Goal: Information Seeking & Learning: Learn about a topic

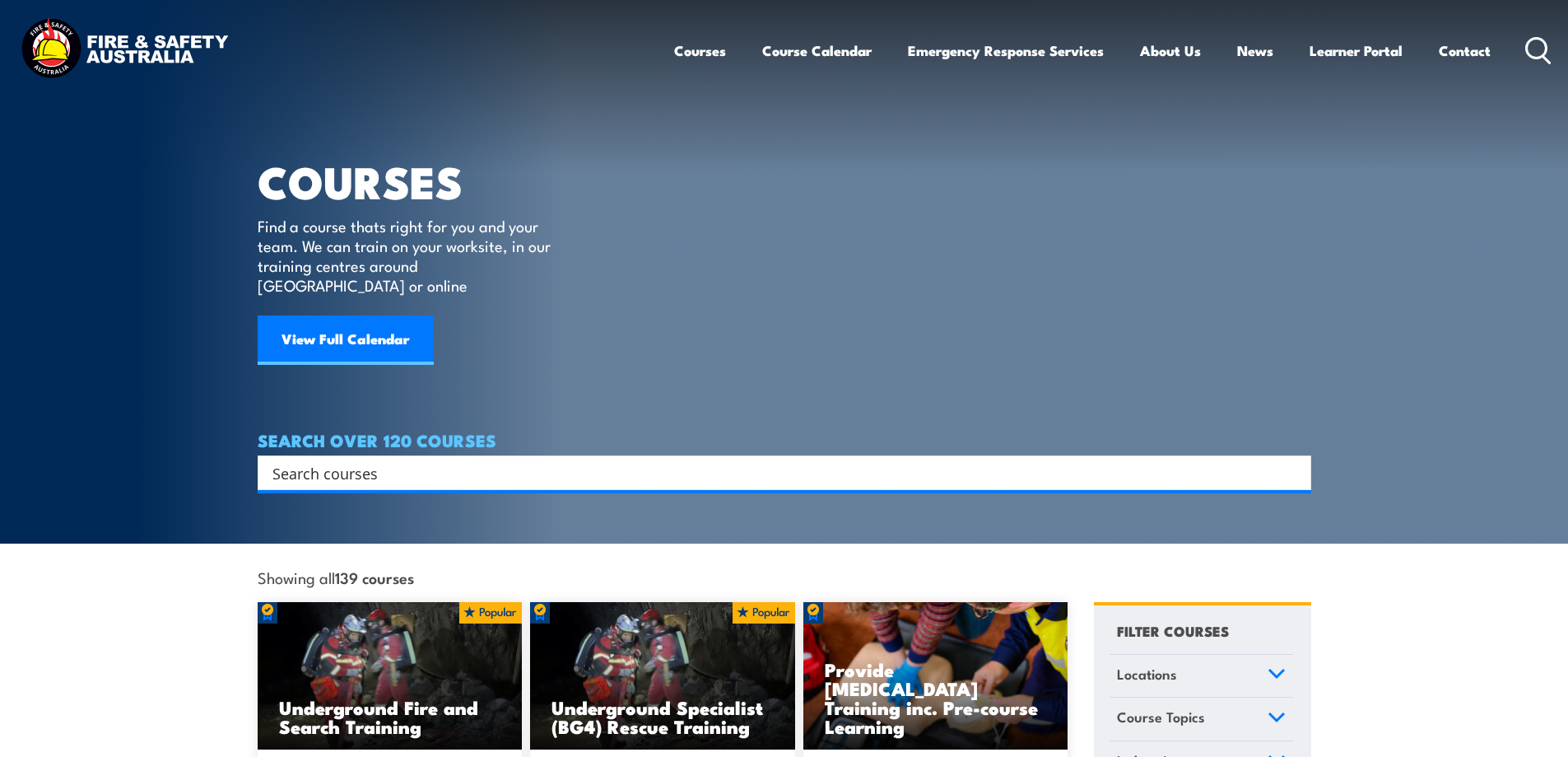
click at [380, 460] on input "Search input" at bounding box center [773, 472] width 1002 height 24
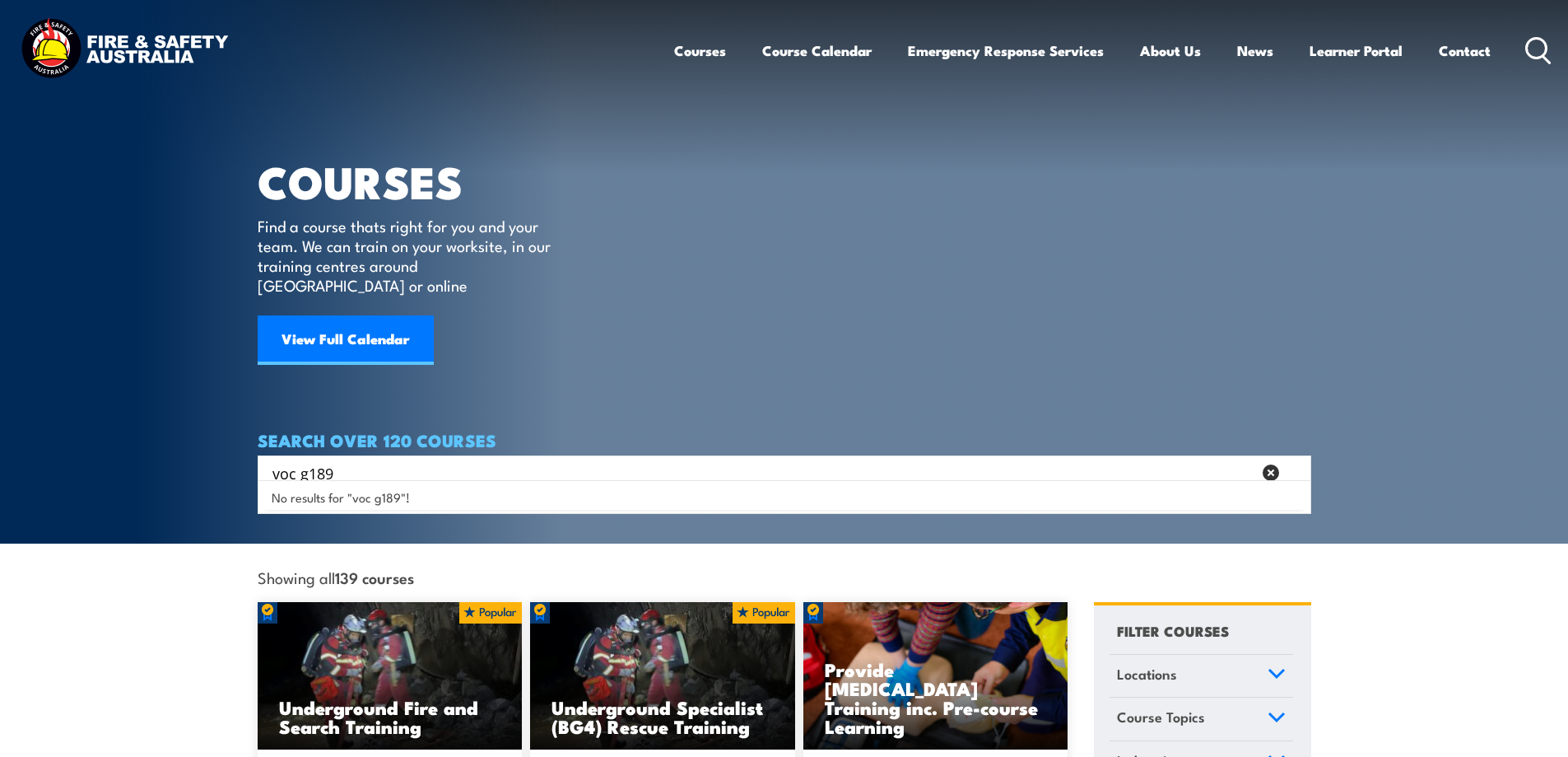
drag, startPoint x: 337, startPoint y: 447, endPoint x: 295, endPoint y: 447, distance: 42.0
click at [295, 460] on input "voc g189" at bounding box center [762, 472] width 980 height 24
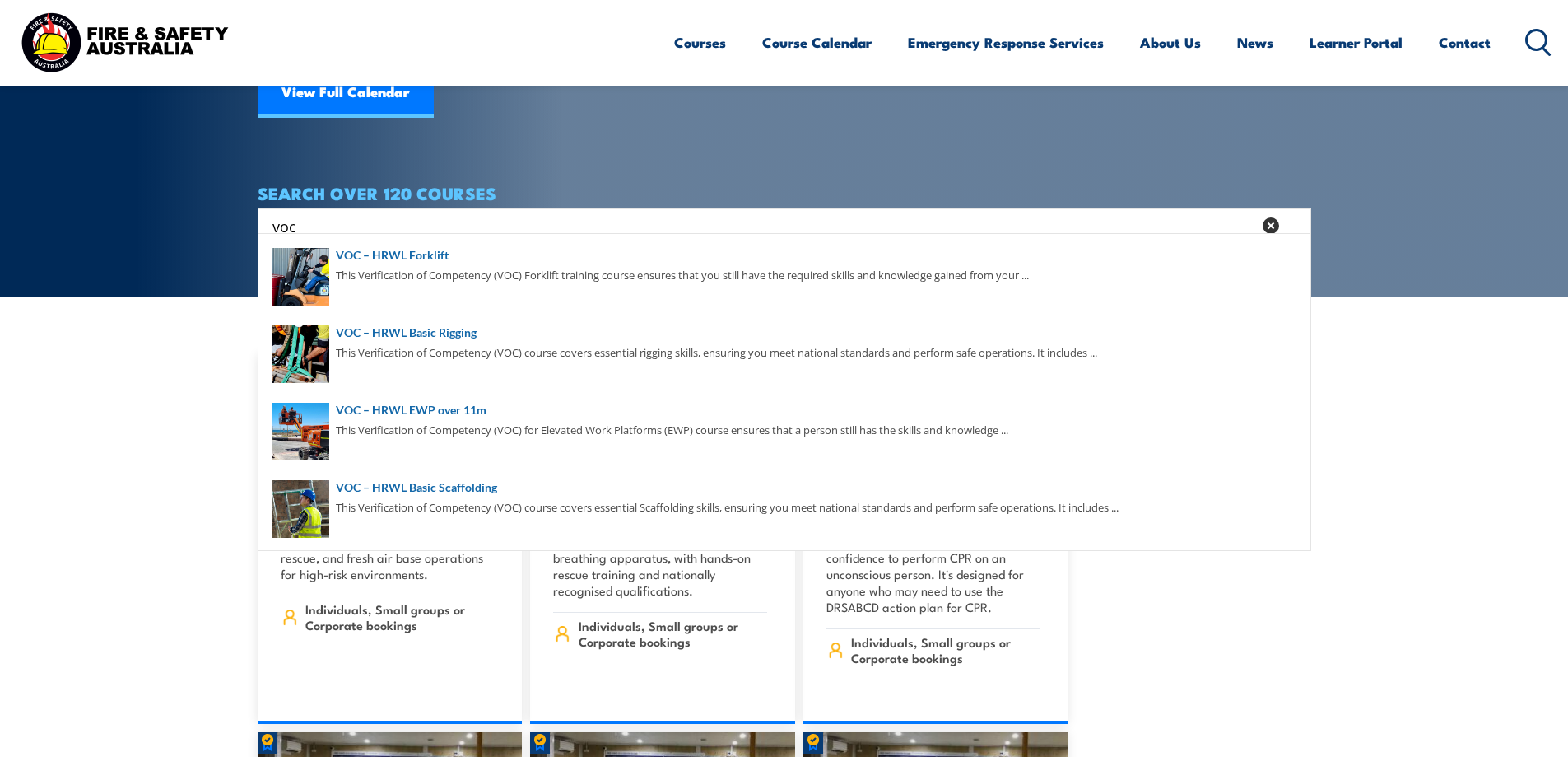
drag, startPoint x: 312, startPoint y: 206, endPoint x: 56, endPoint y: 195, distance: 256.2
click at [56, 195] on section "COURSES Find a course thats right for you and your team. We can train on your w…" at bounding box center [784, 24] width 1568 height 543
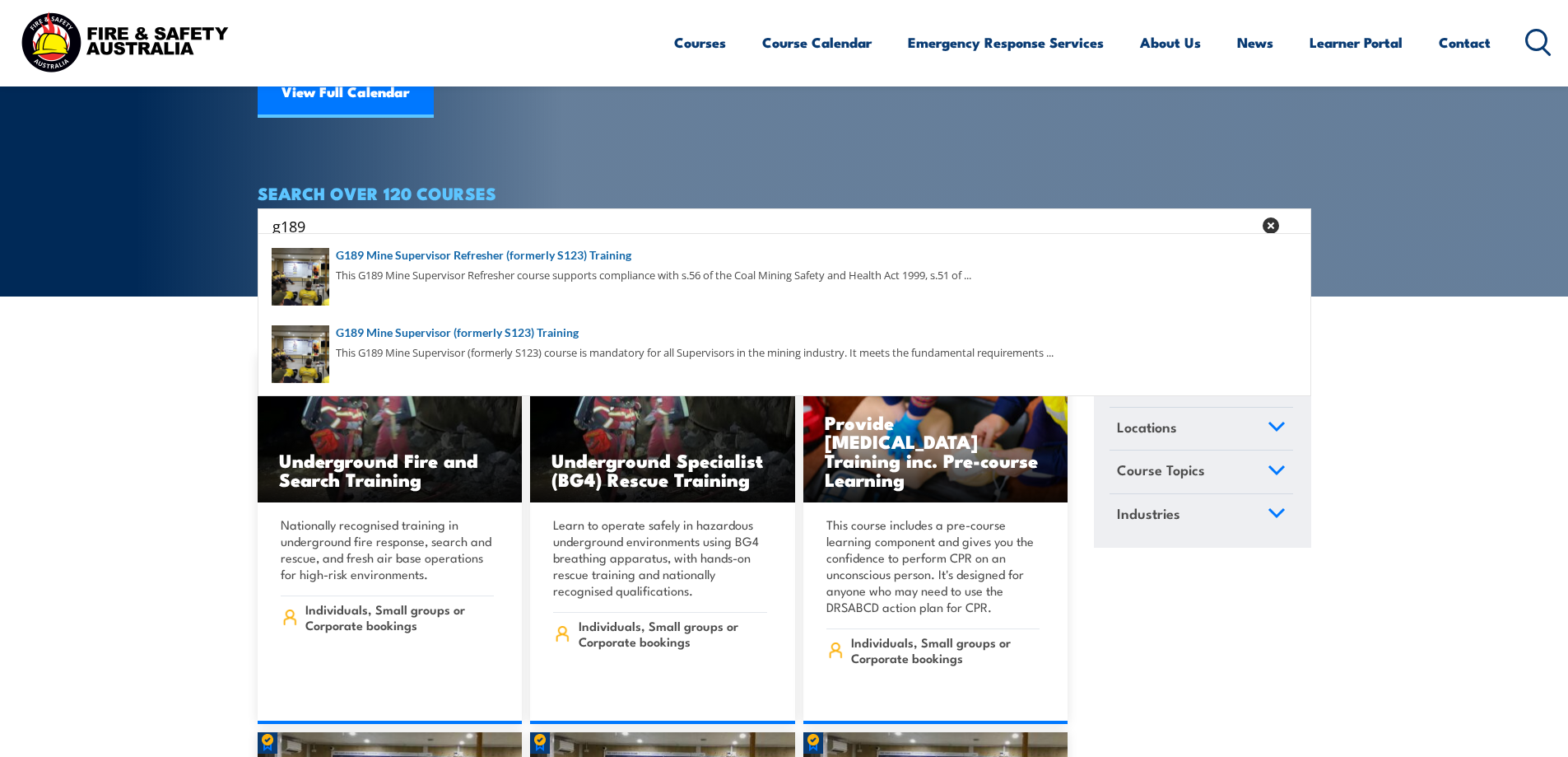
drag, startPoint x: 373, startPoint y: 205, endPoint x: 13, endPoint y: 194, distance: 360.2
click at [21, 195] on section "COURSES Find a course thats right for you and your team. We can train on your w…" at bounding box center [784, 24] width 1568 height 543
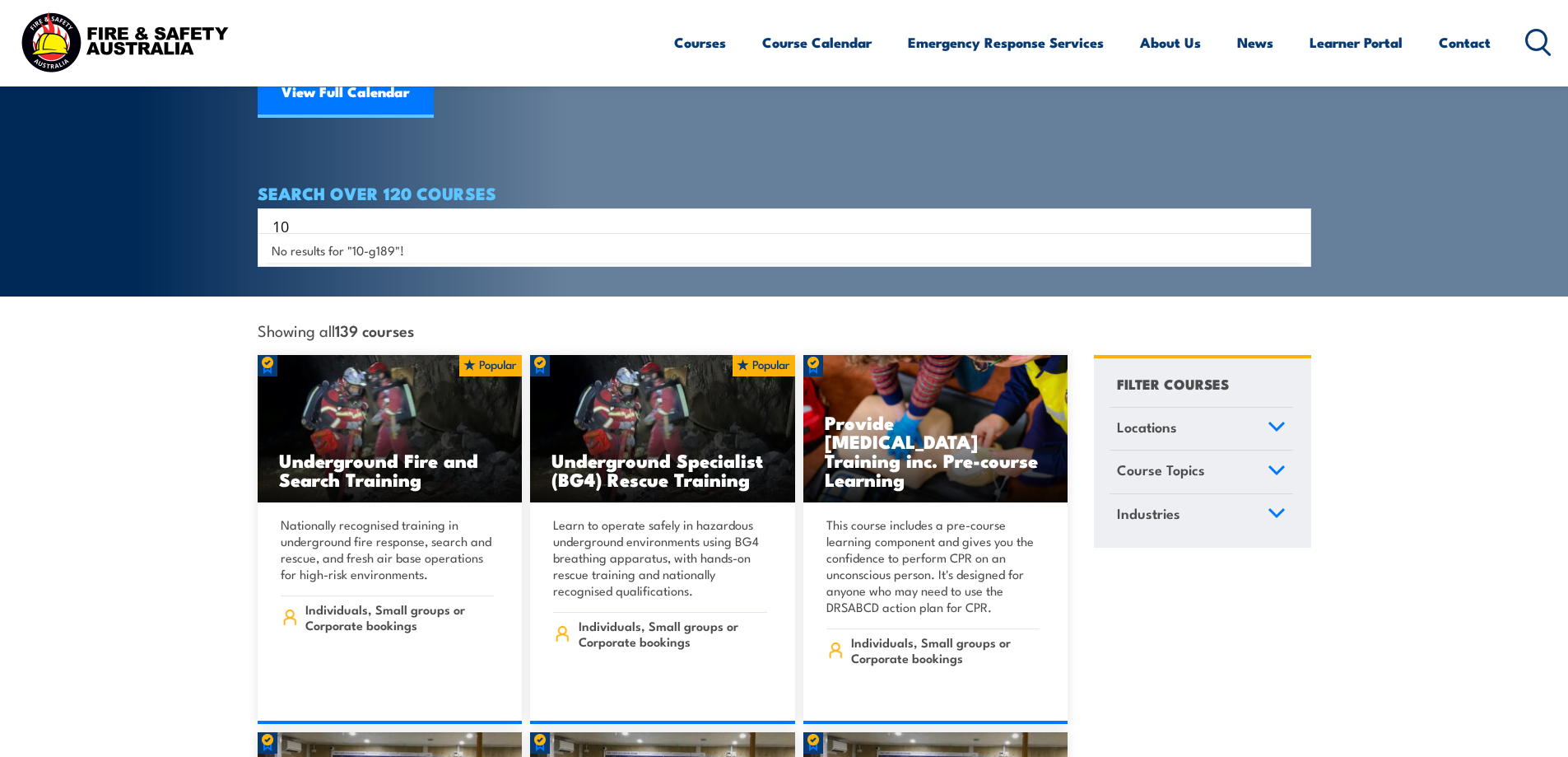
type input "1"
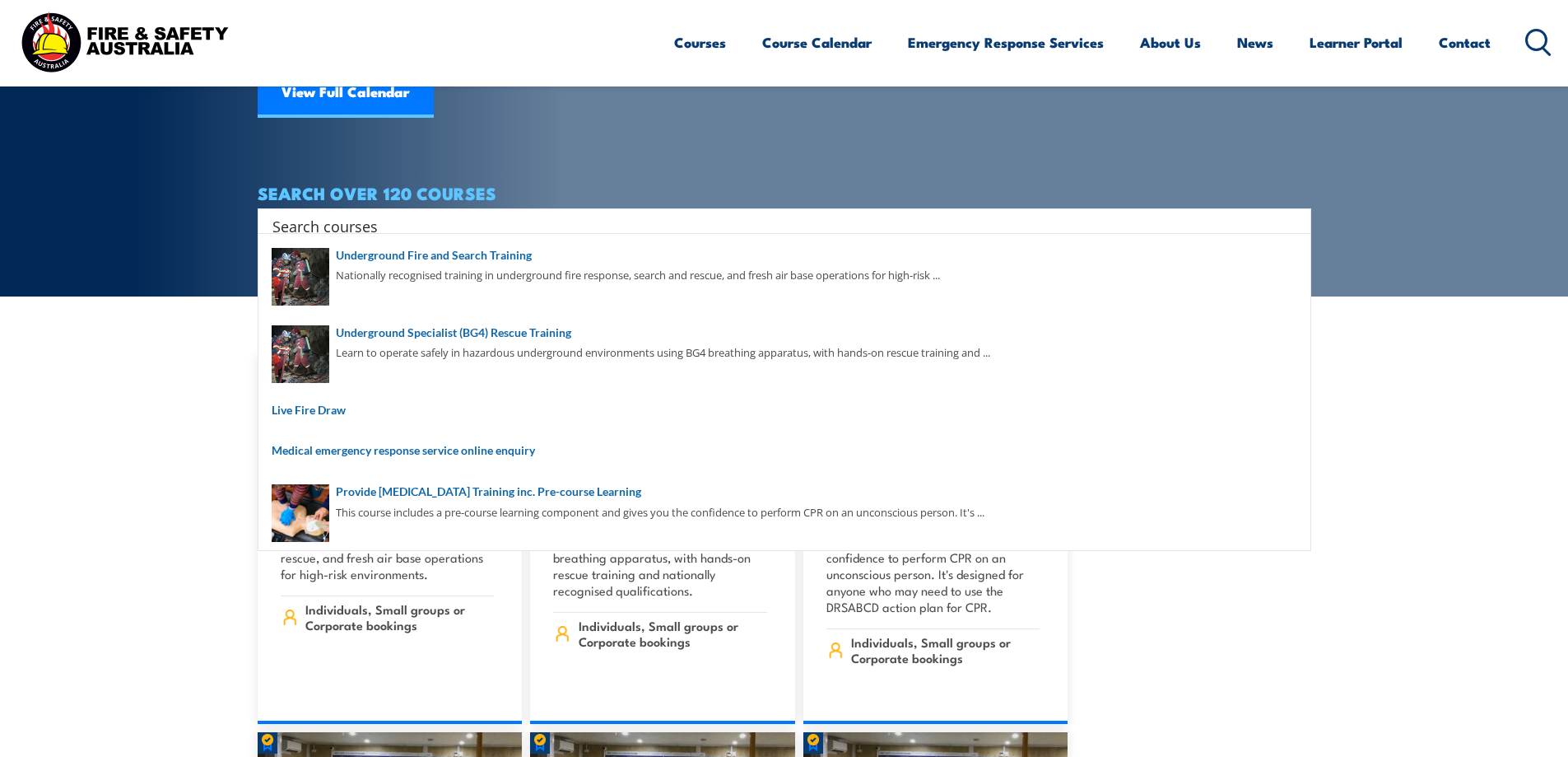
click at [350, 216] on input "Search input" at bounding box center [773, 225] width 1002 height 24
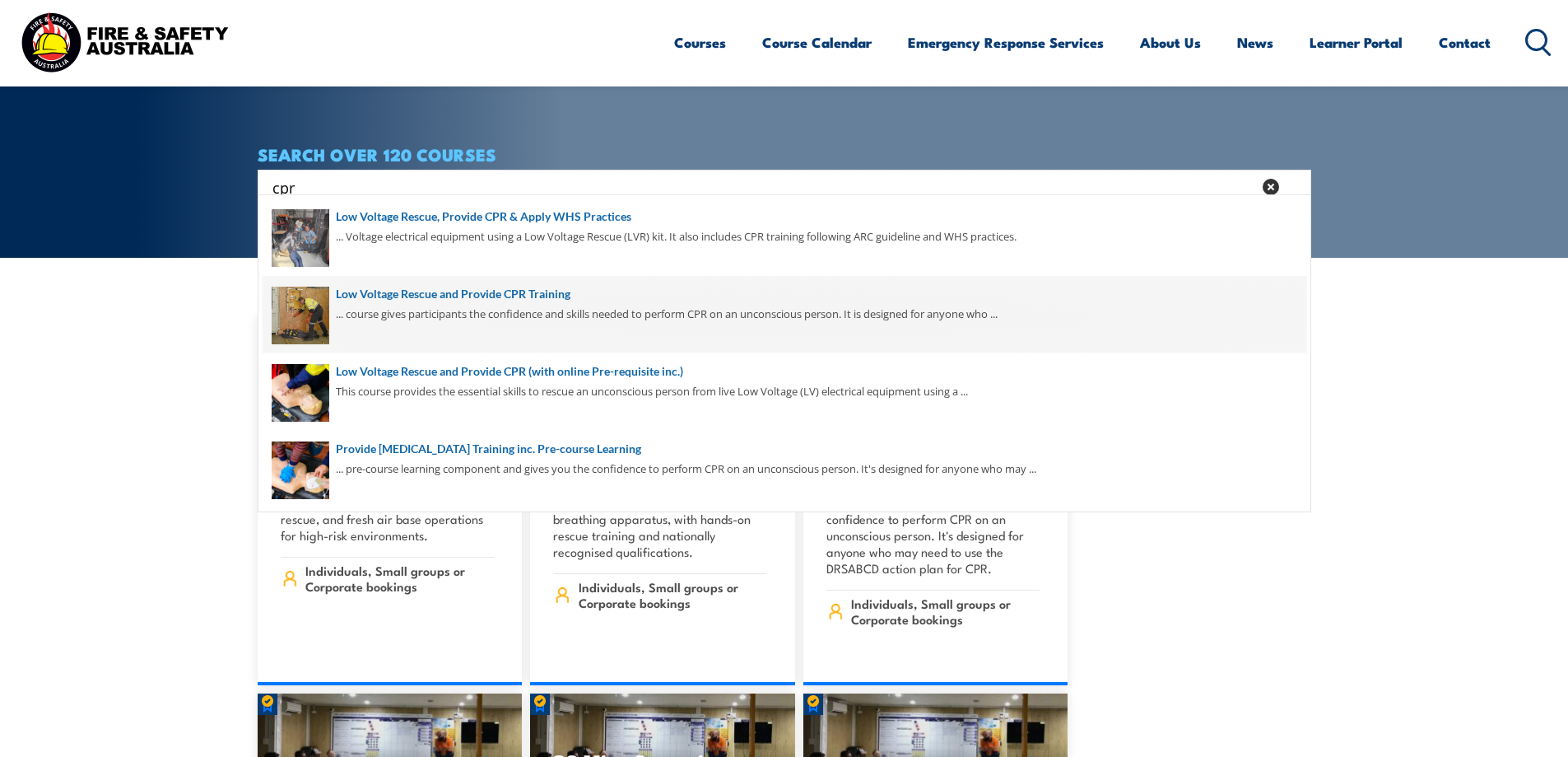
scroll to position [247, 0]
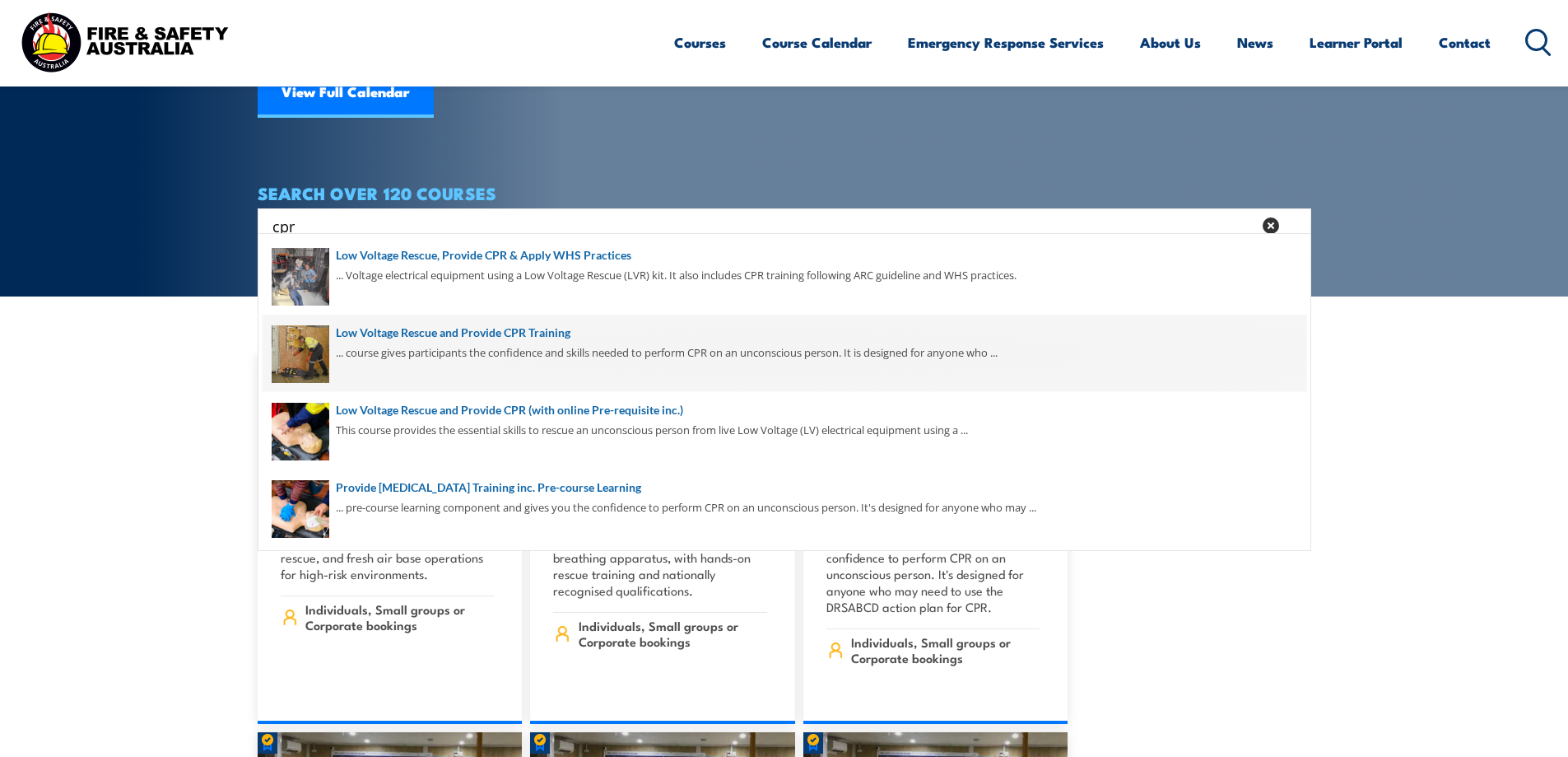
type input "cpr"
click at [552, 328] on span at bounding box center [784, 353] width 1044 height 77
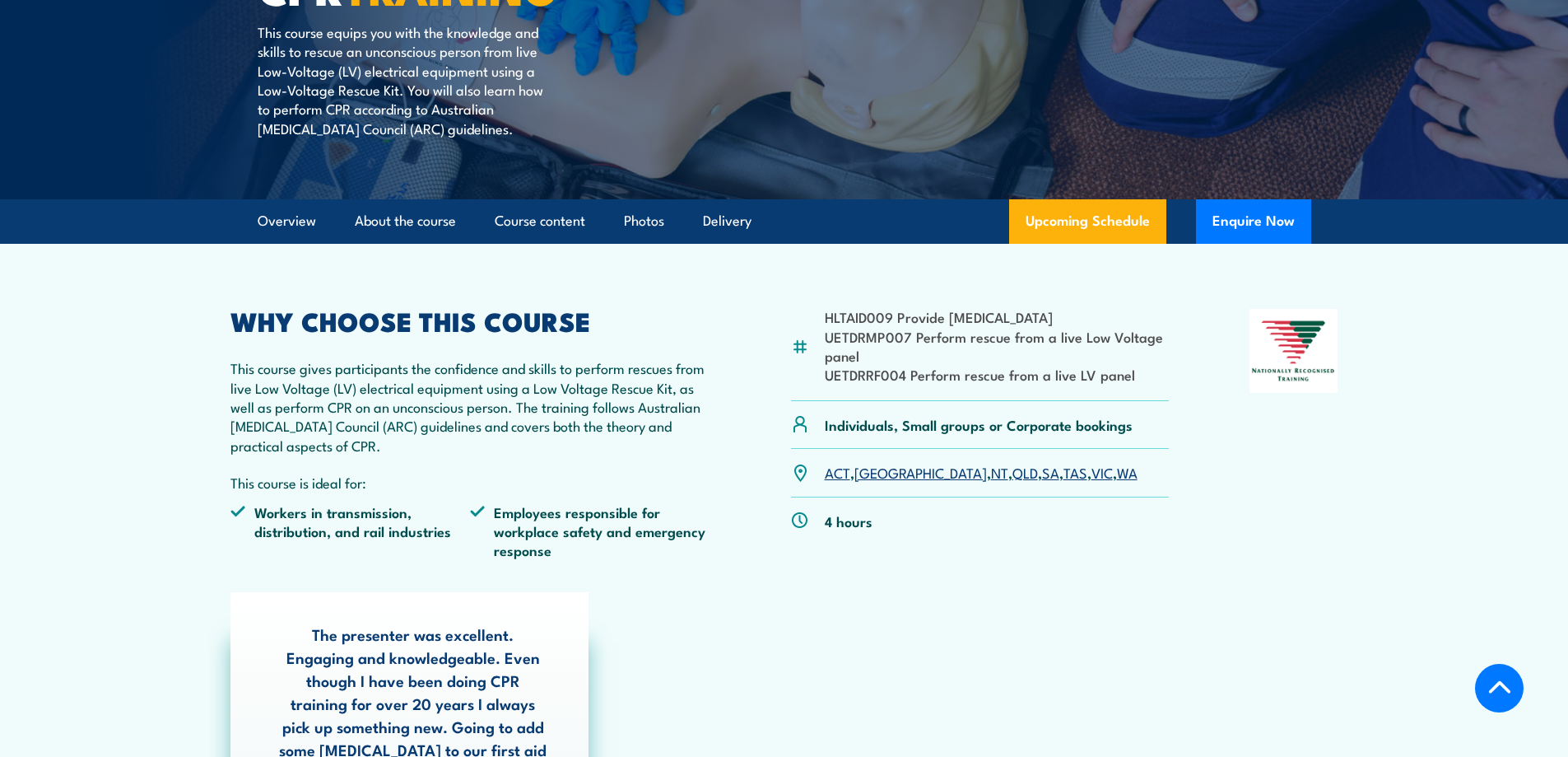
scroll to position [330, 0]
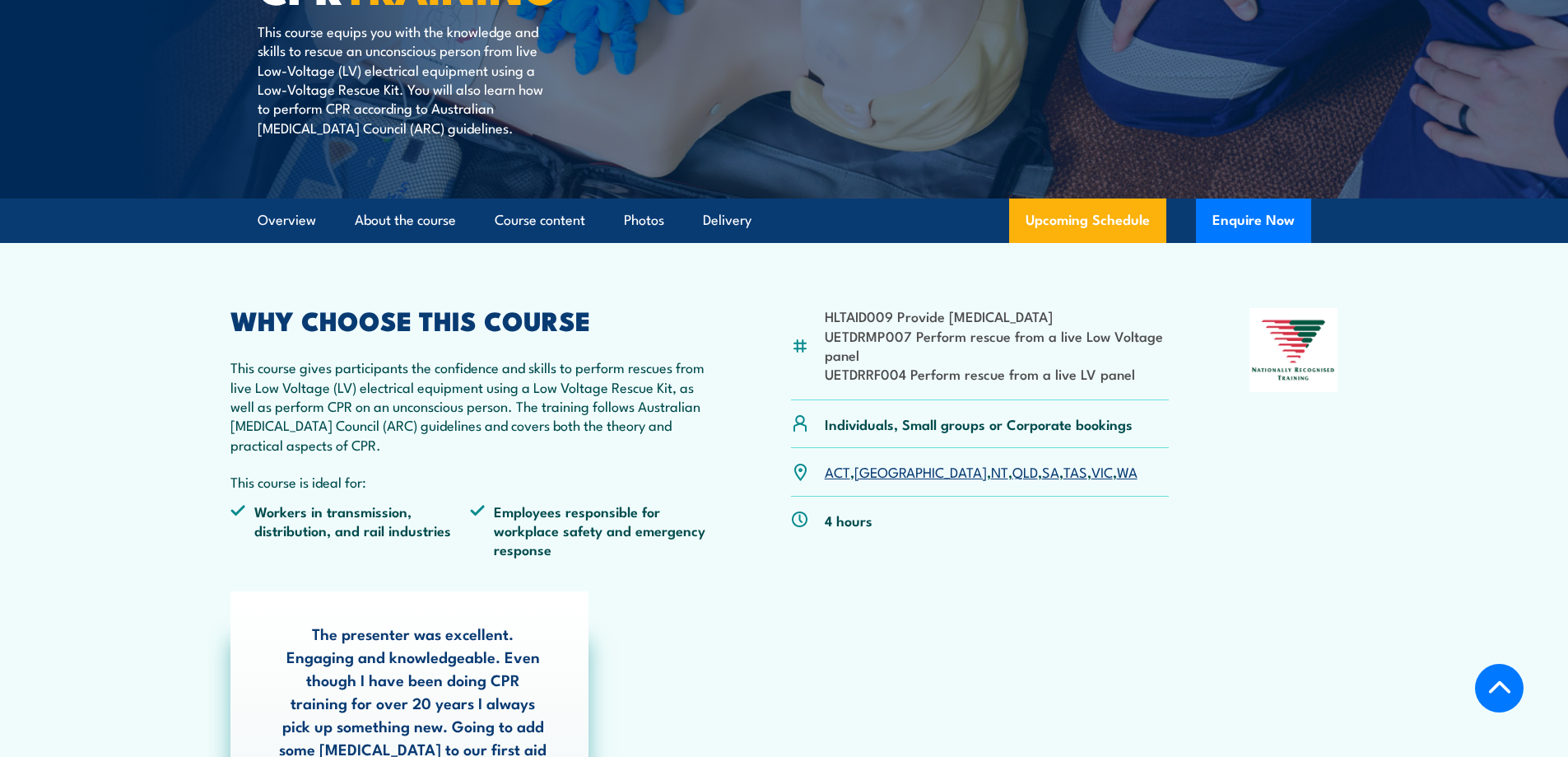
click at [1091, 469] on link "VIC" at bounding box center [1102, 471] width 21 height 20
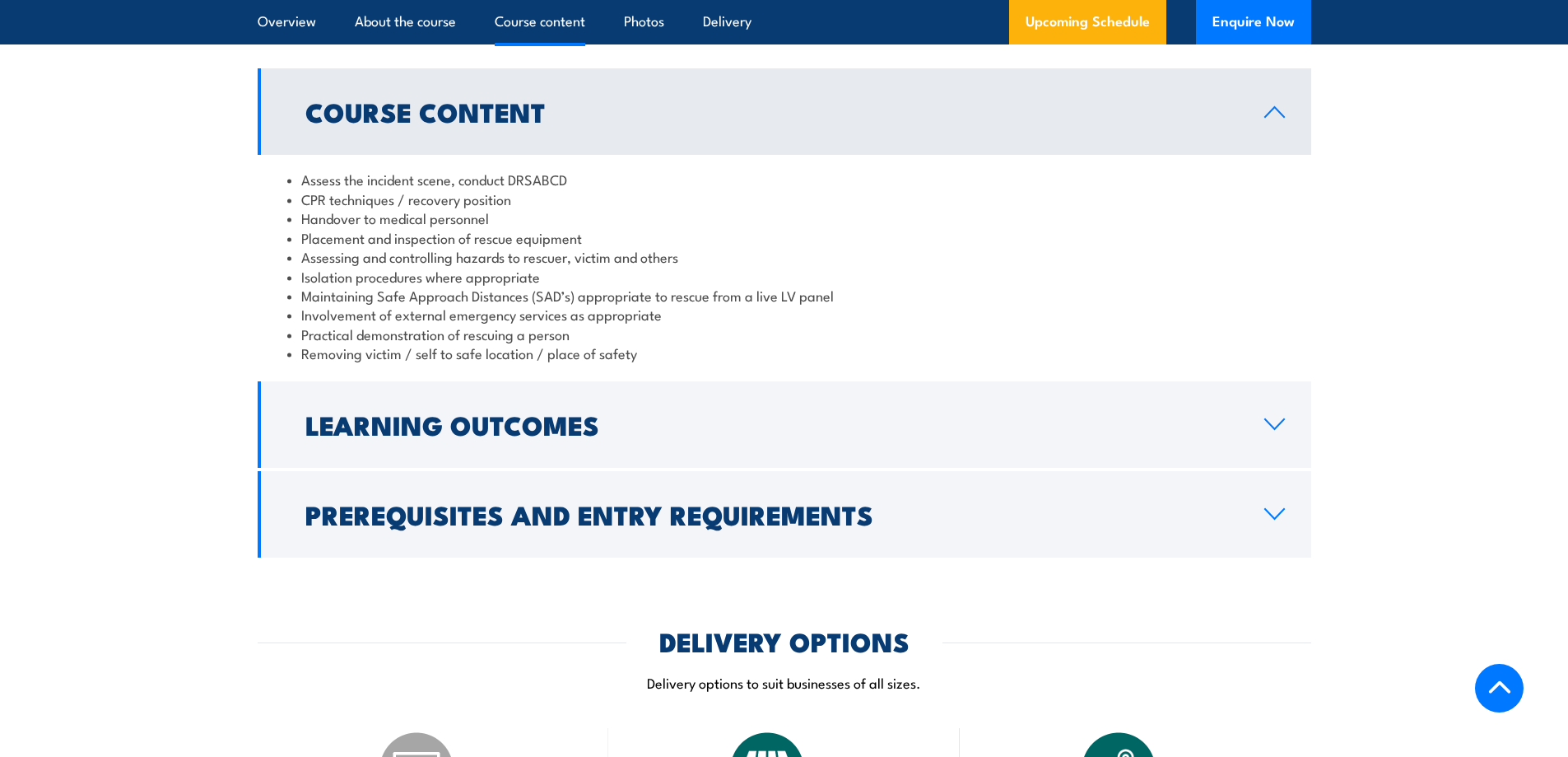
scroll to position [1536, 0]
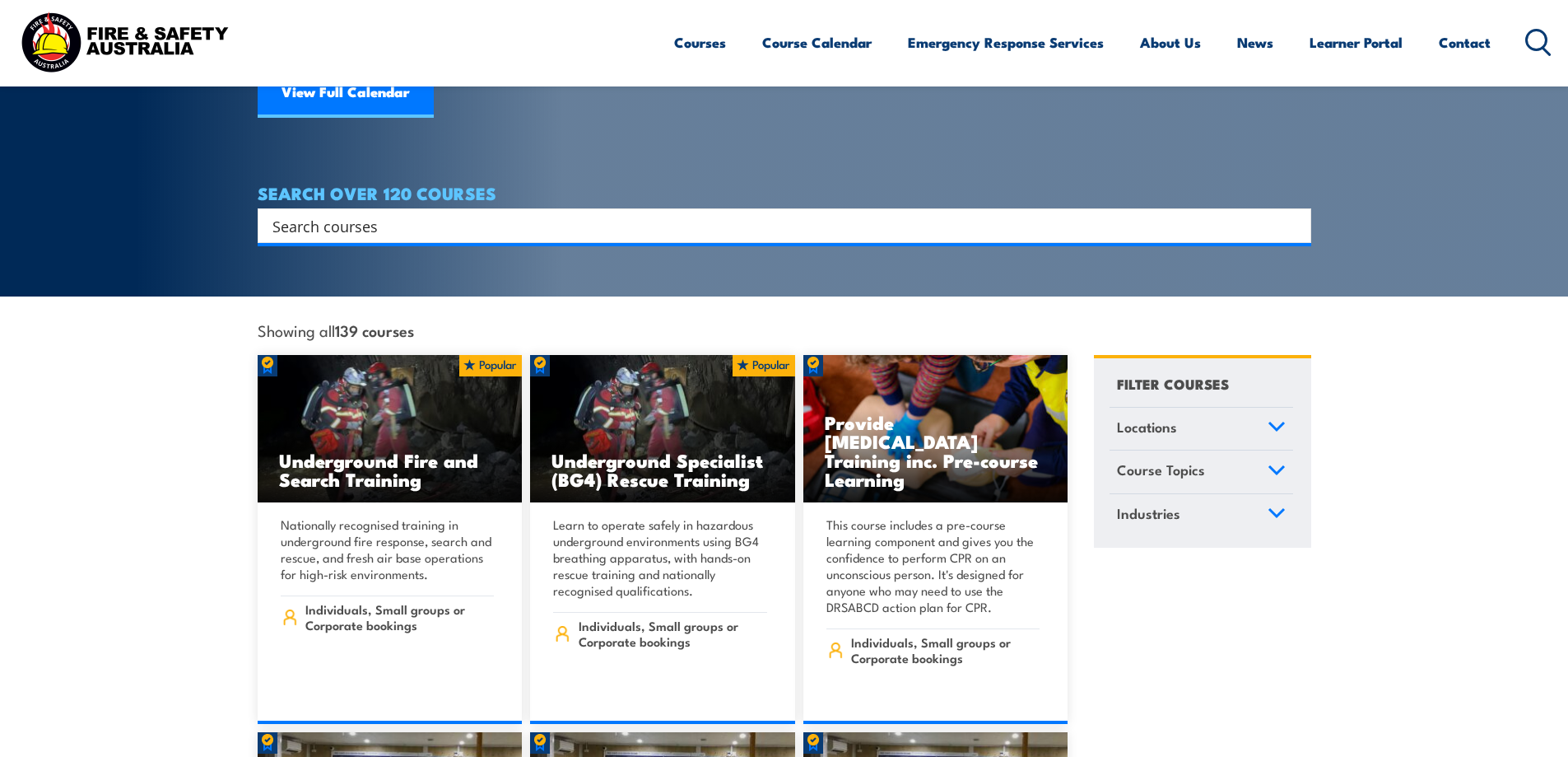
click at [410, 214] on input "Search input" at bounding box center [773, 225] width 1002 height 24
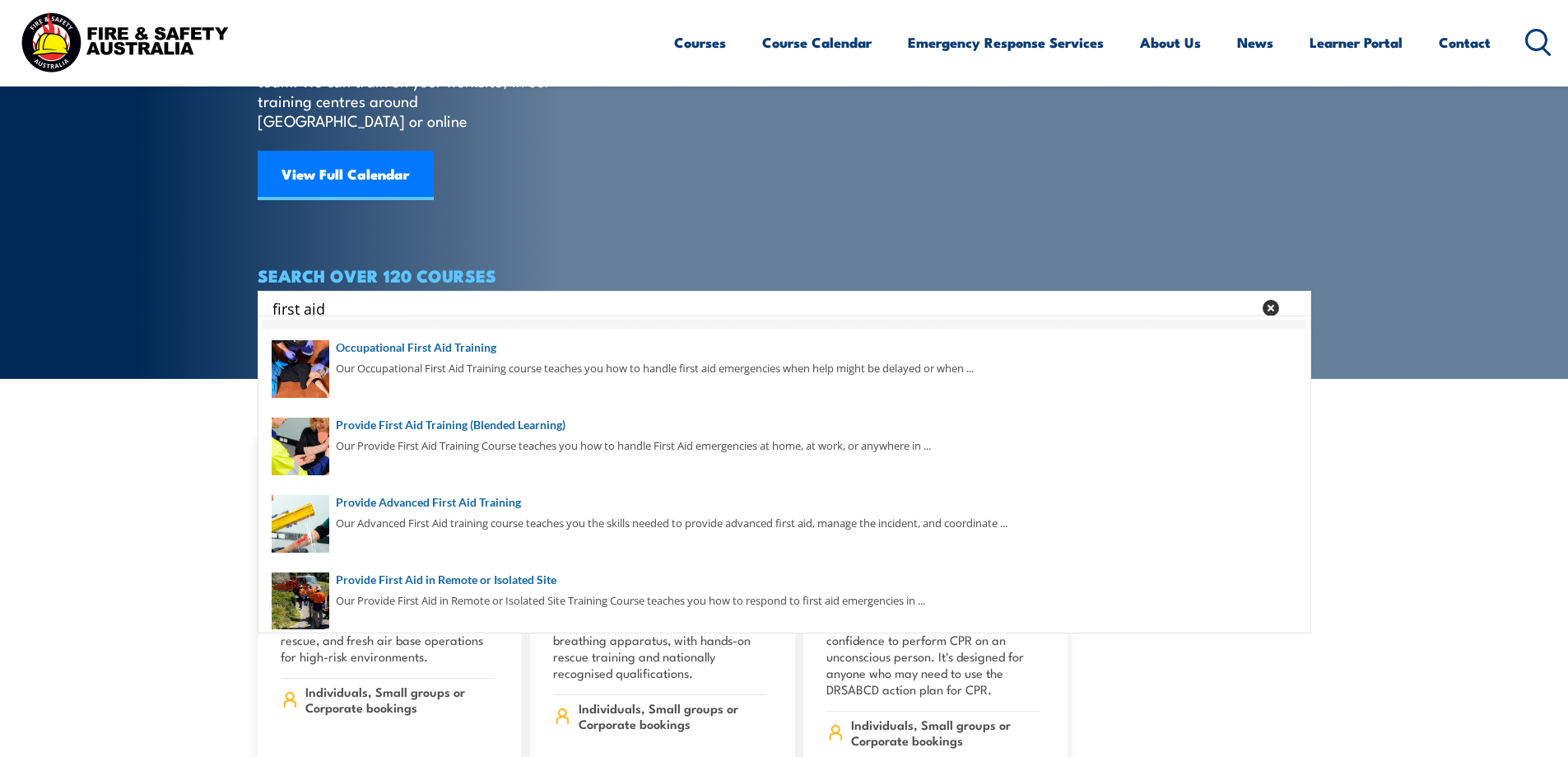
scroll to position [82, 0]
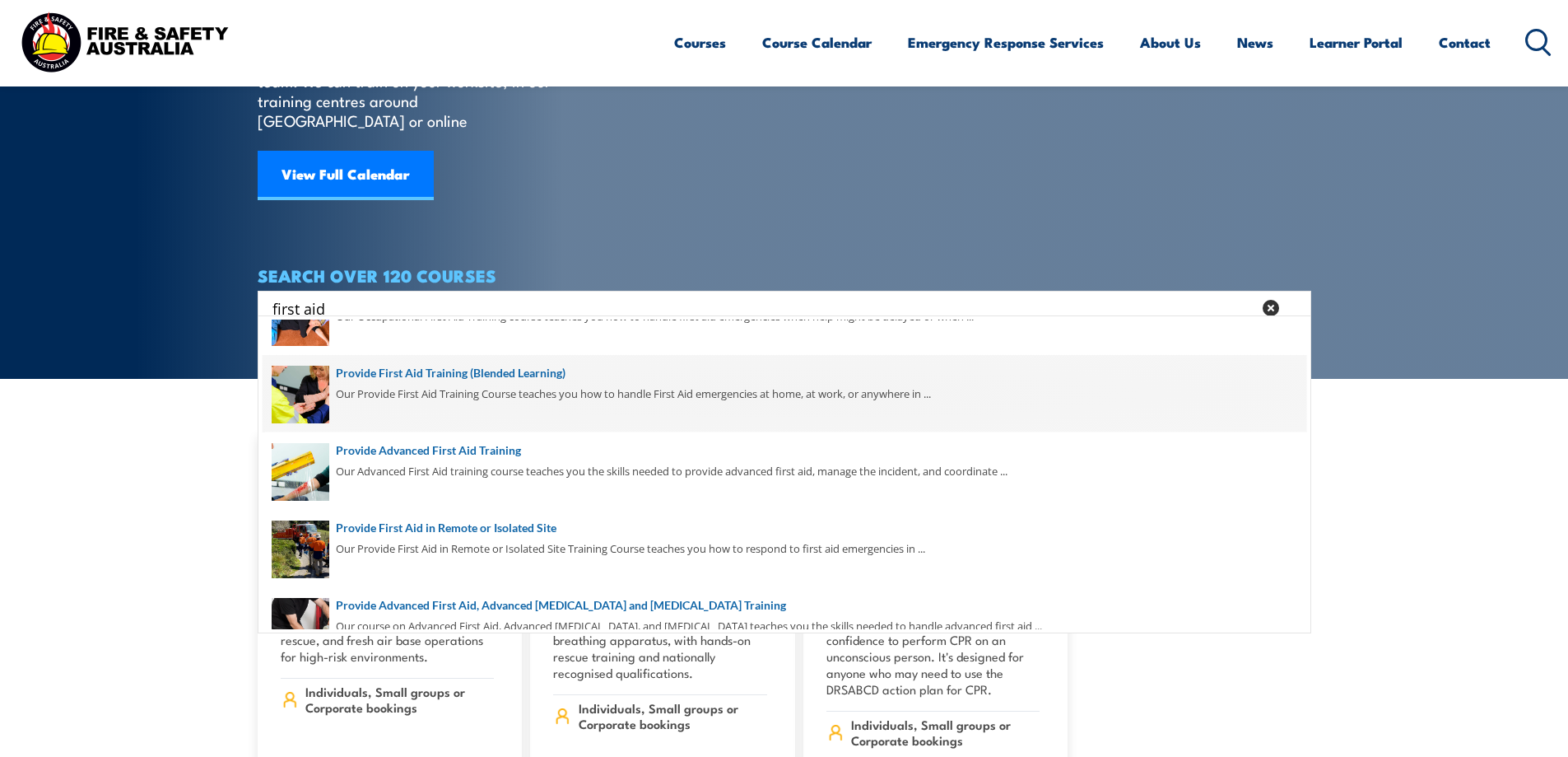
type input "first aid"
click at [547, 373] on span at bounding box center [784, 393] width 1044 height 77
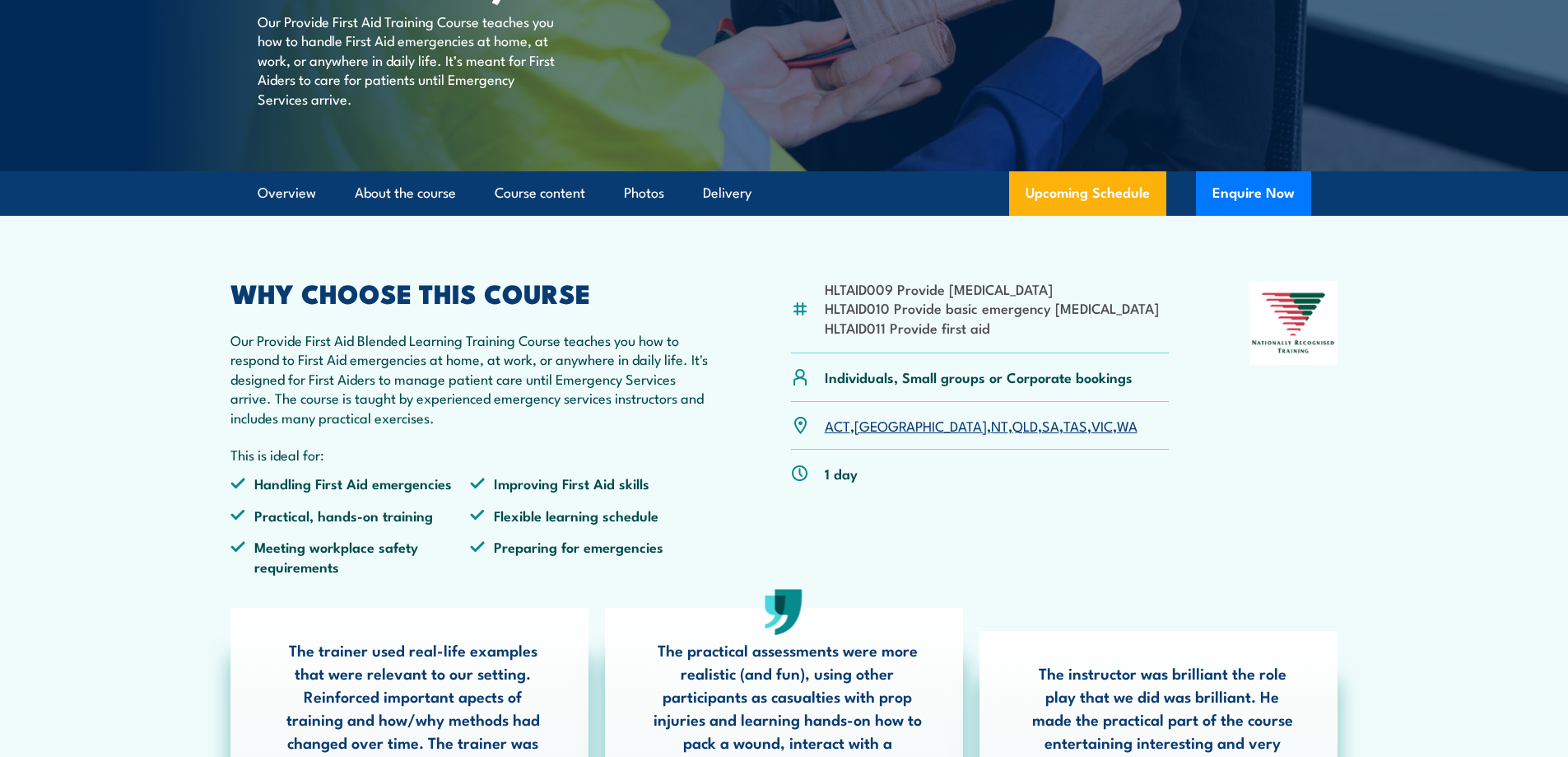
scroll to position [330, 0]
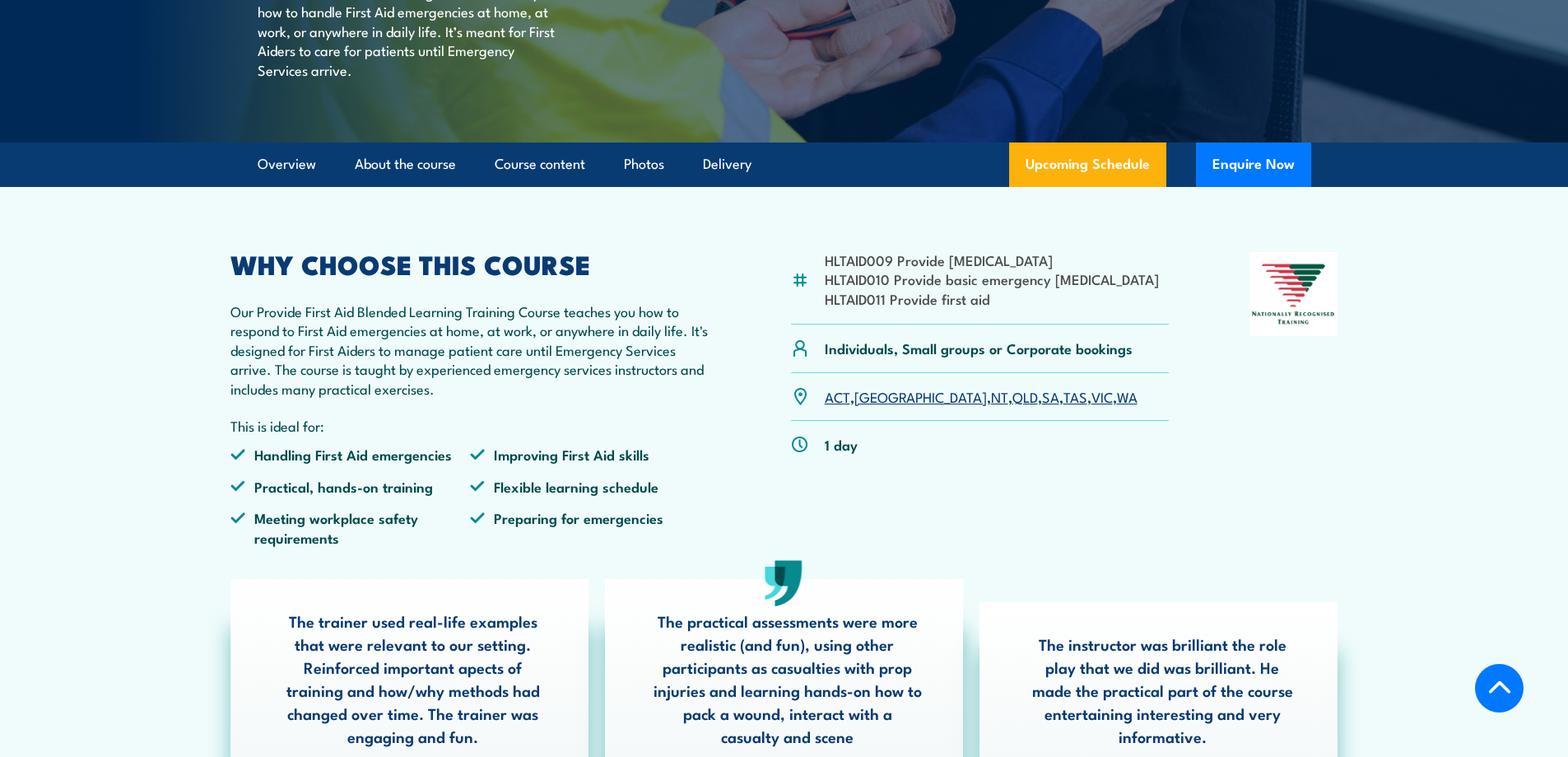
click at [1091, 406] on link "VIC" at bounding box center [1102, 396] width 21 height 20
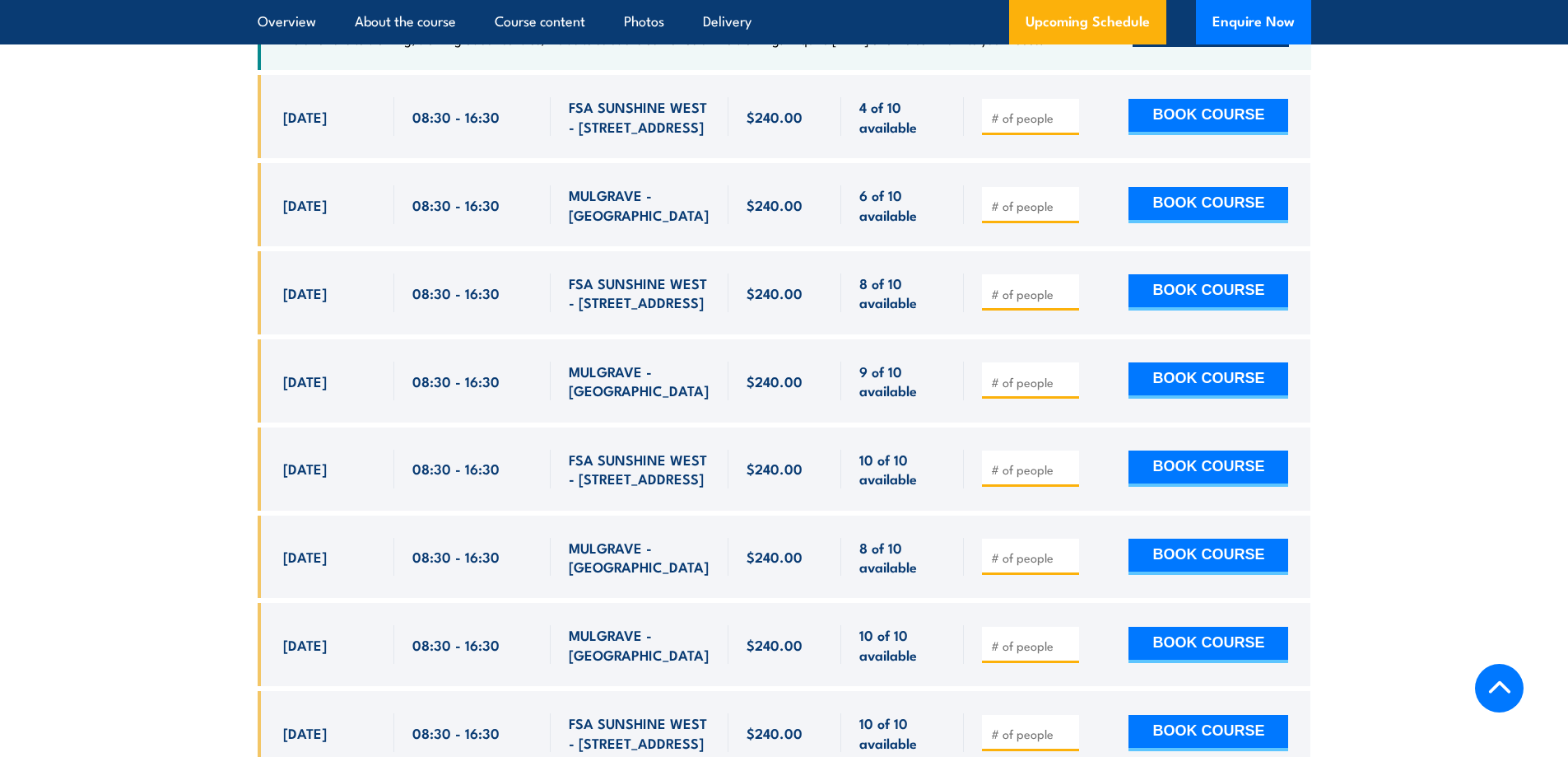
scroll to position [3212, 0]
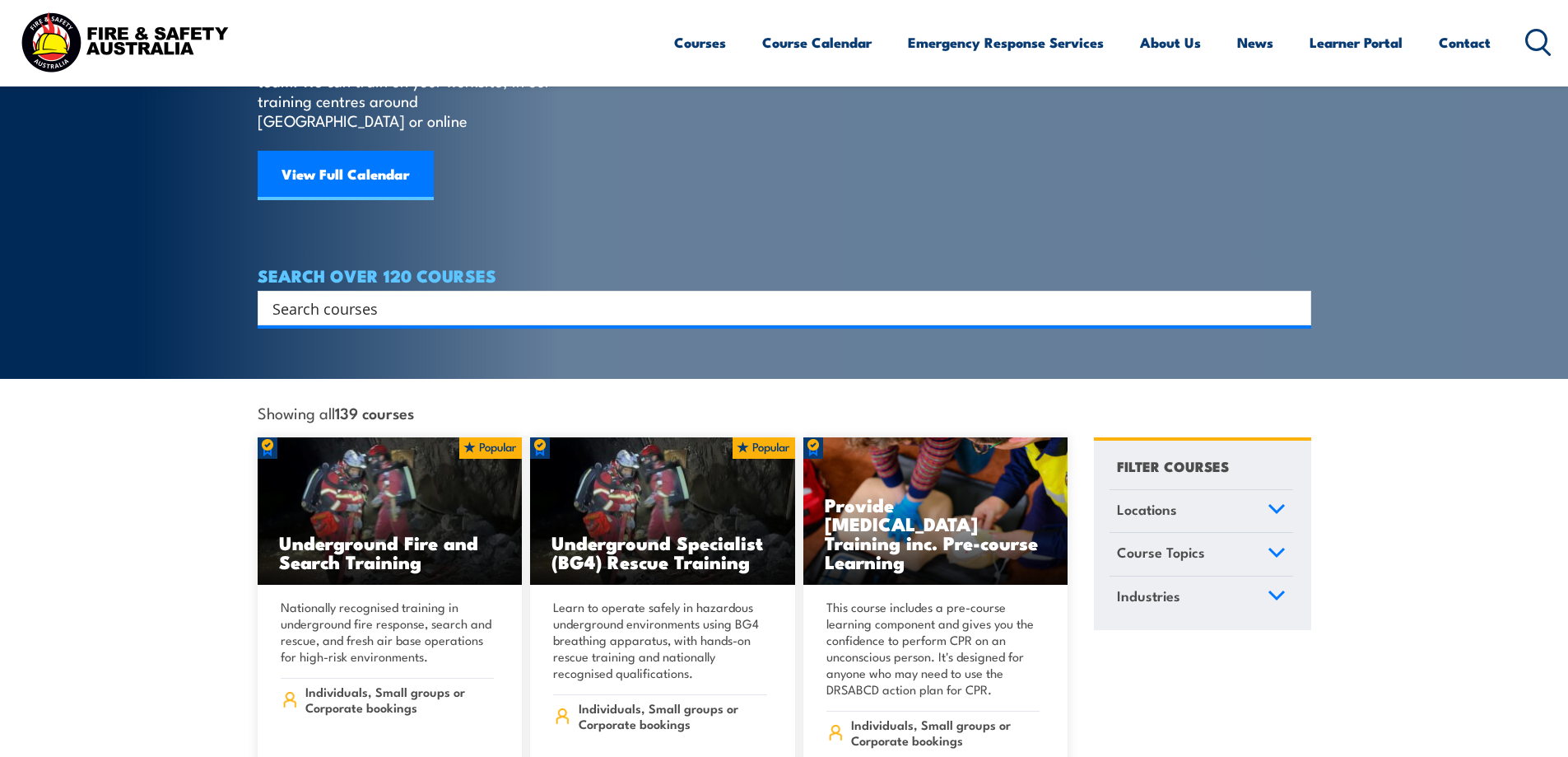
drag, startPoint x: 388, startPoint y: 281, endPoint x: 405, endPoint y: 283, distance: 17.1
click at [392, 296] on input "Search input" at bounding box center [773, 307] width 1002 height 24
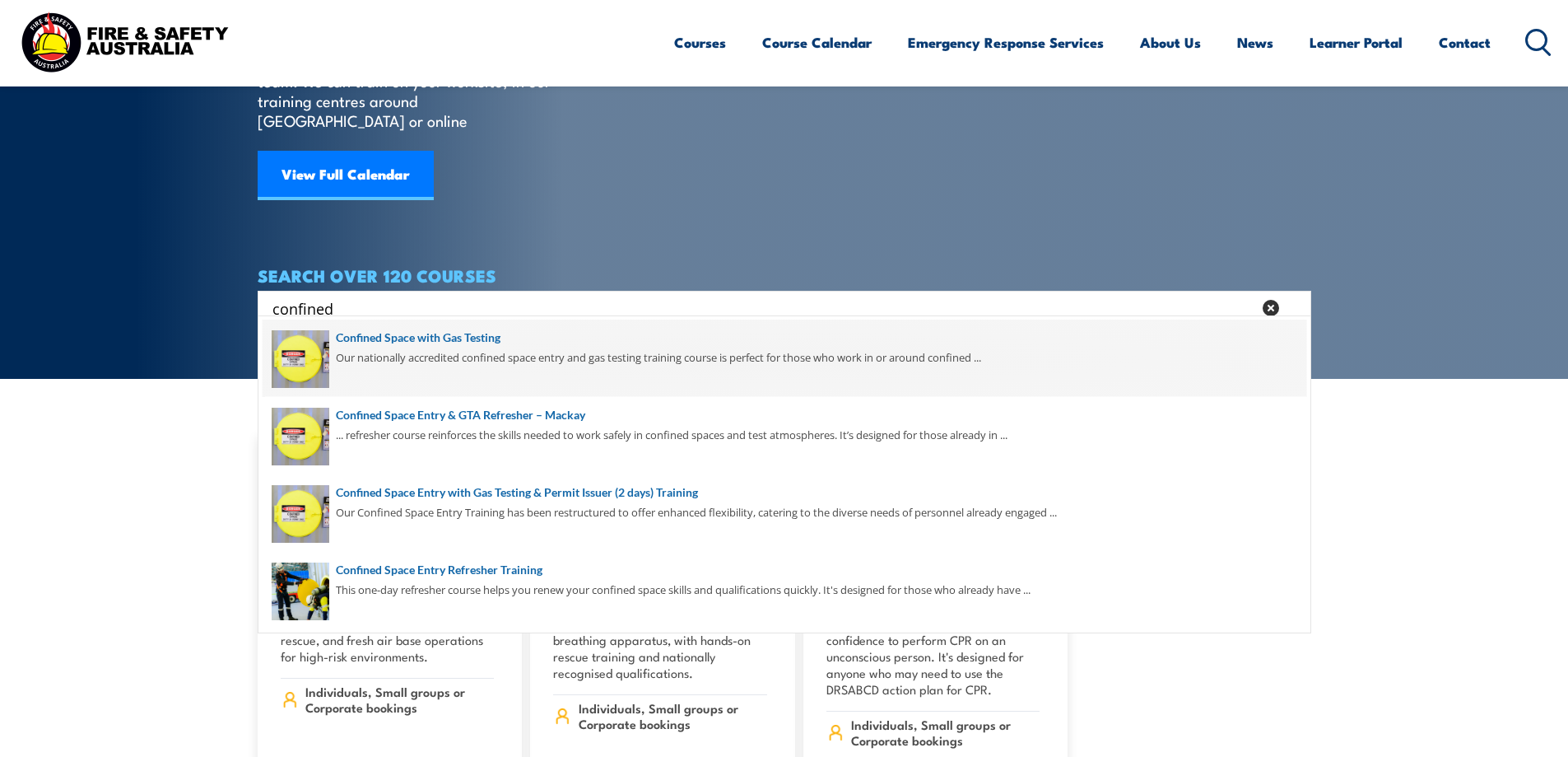
type input "confined"
click at [468, 337] on span at bounding box center [784, 358] width 1044 height 77
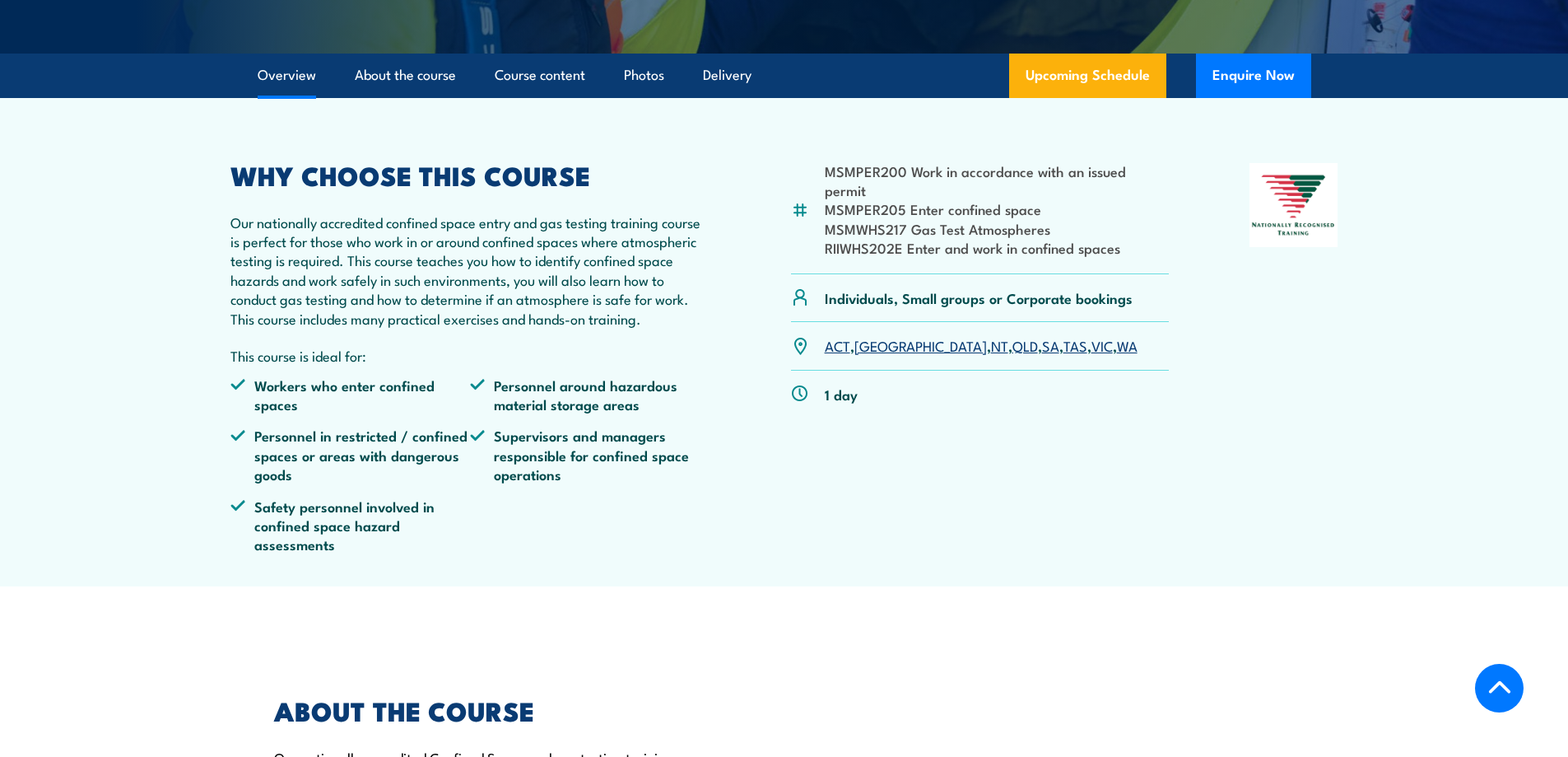
scroll to position [495, 0]
click at [1012, 355] on link "QLD" at bounding box center [1025, 345] width 25 height 20
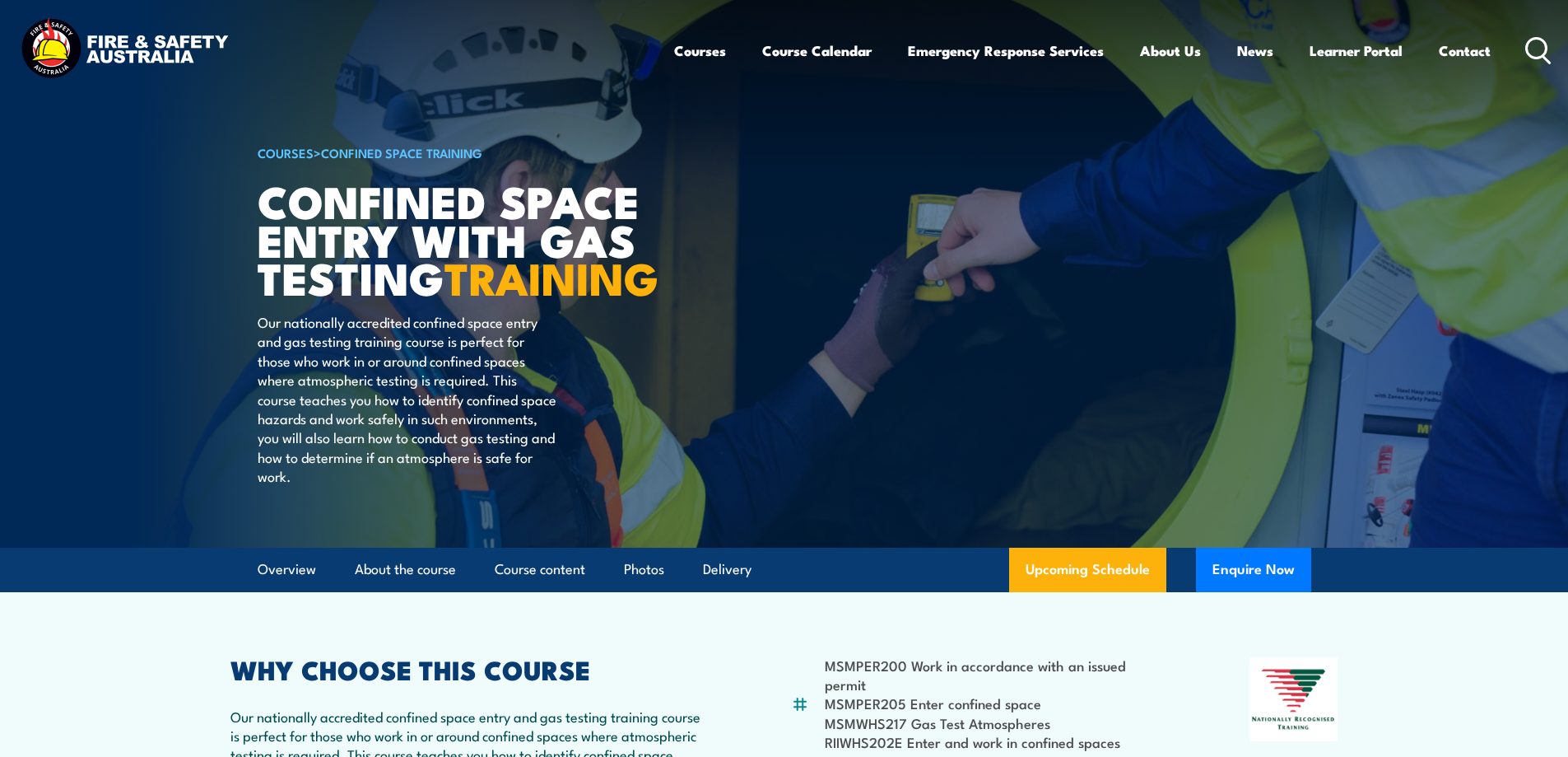
click at [1533, 47] on icon at bounding box center [1538, 51] width 26 height 27
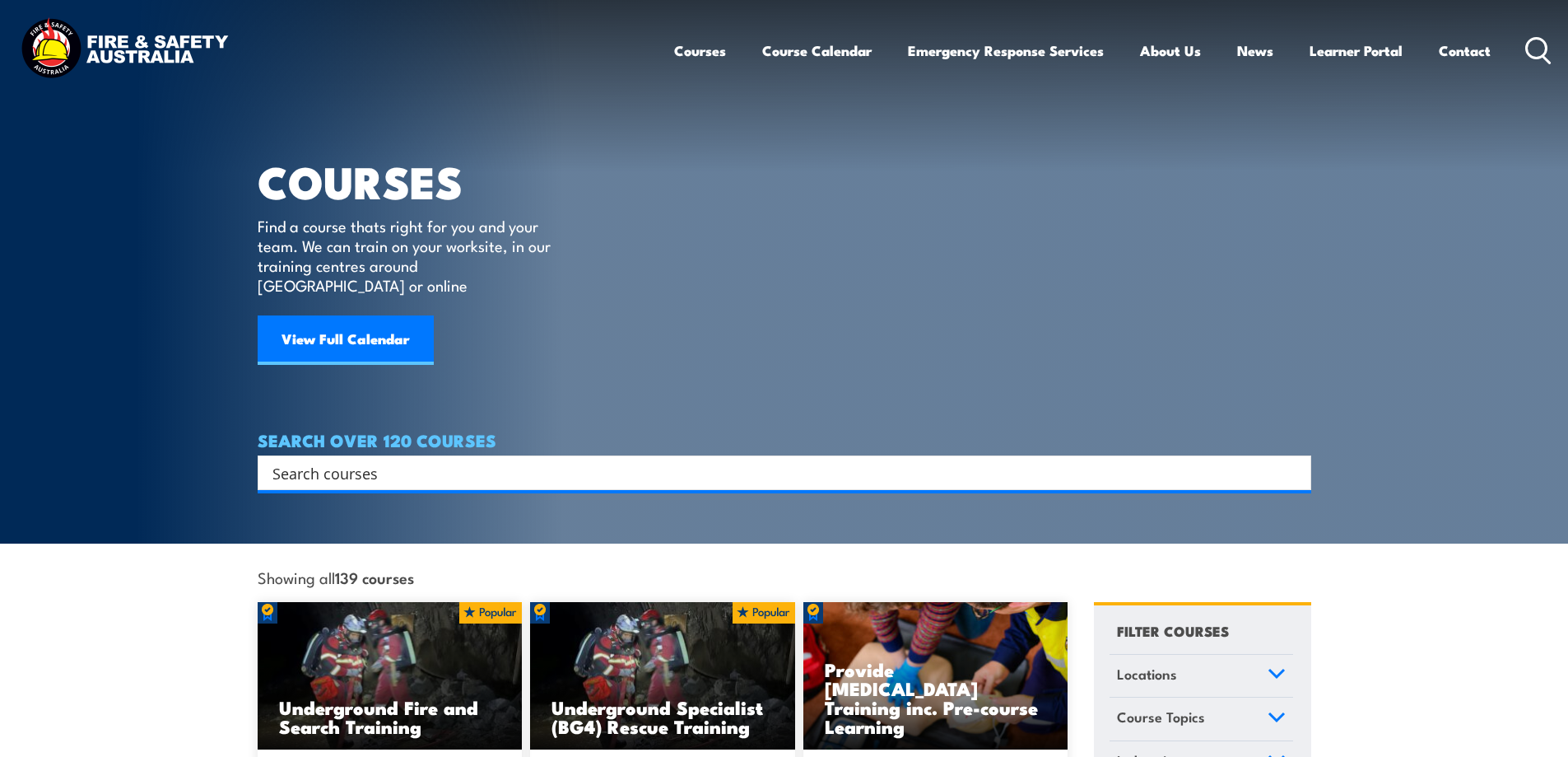
drag, startPoint x: 0, startPoint y: 0, endPoint x: 374, endPoint y: 462, distance: 594.4
click at [375, 460] on input "Search input" at bounding box center [773, 472] width 1002 height 24
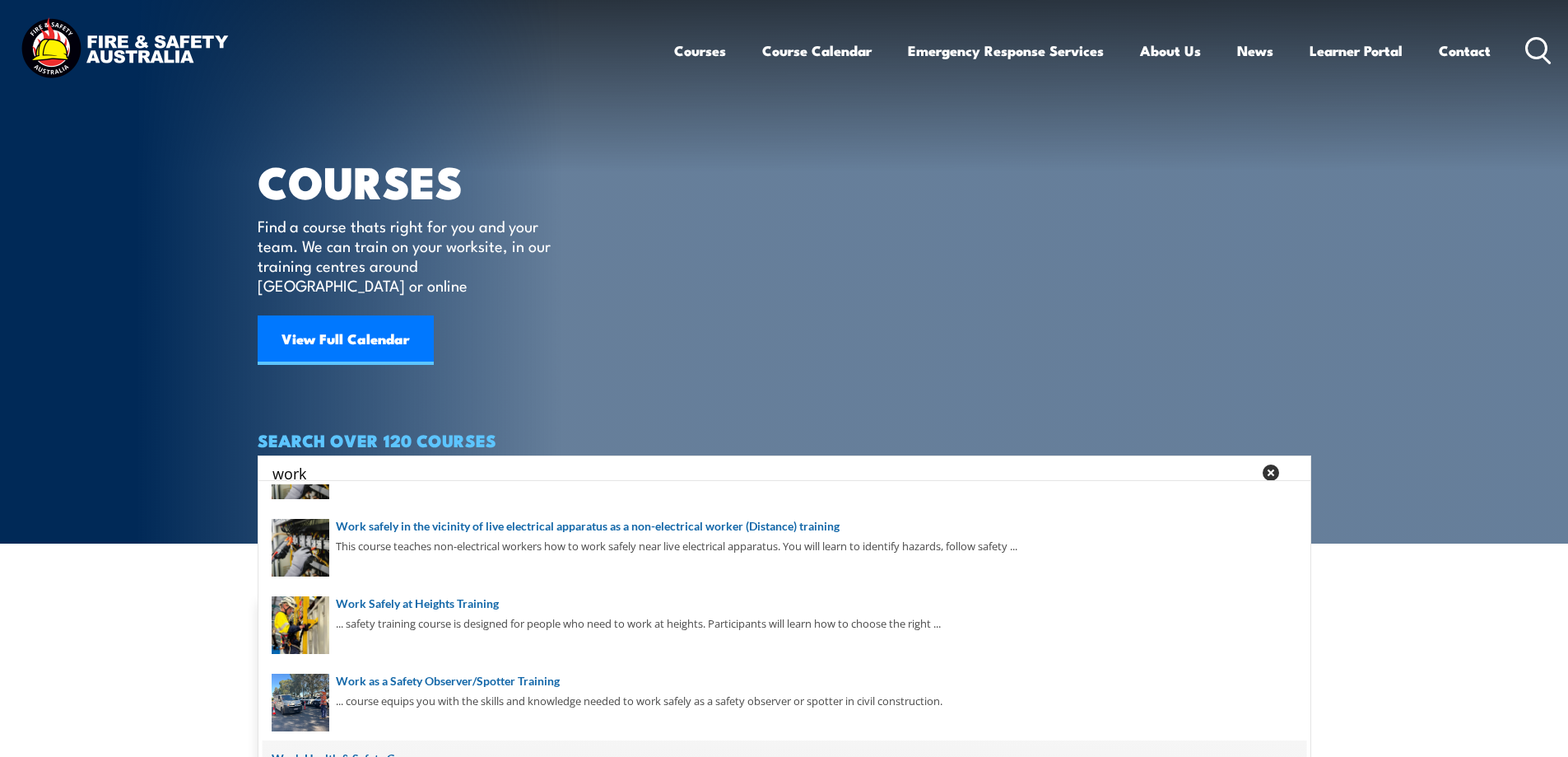
scroll to position [165, 0]
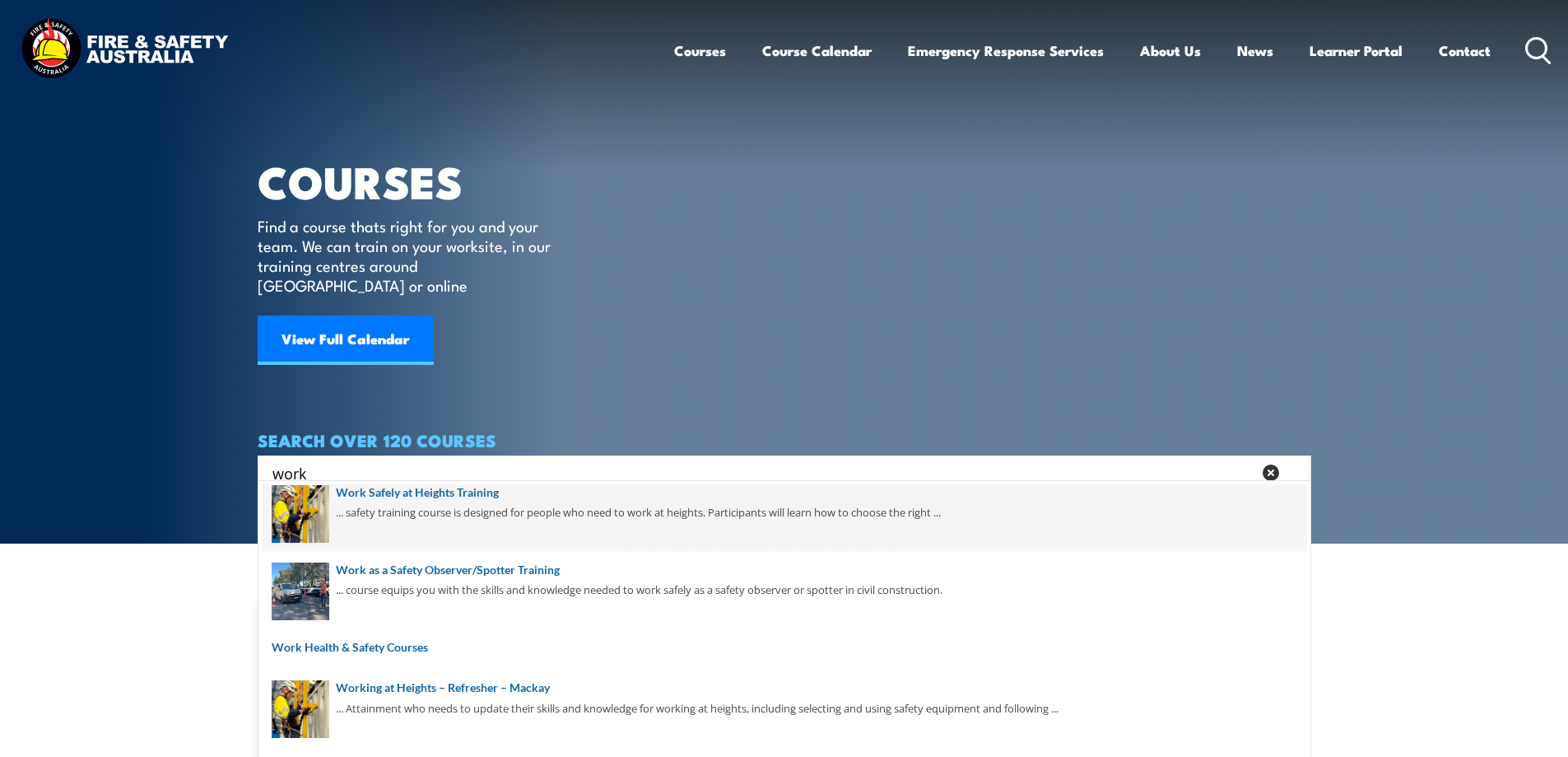
type input "work"
click at [477, 491] on span at bounding box center [784, 512] width 1044 height 77
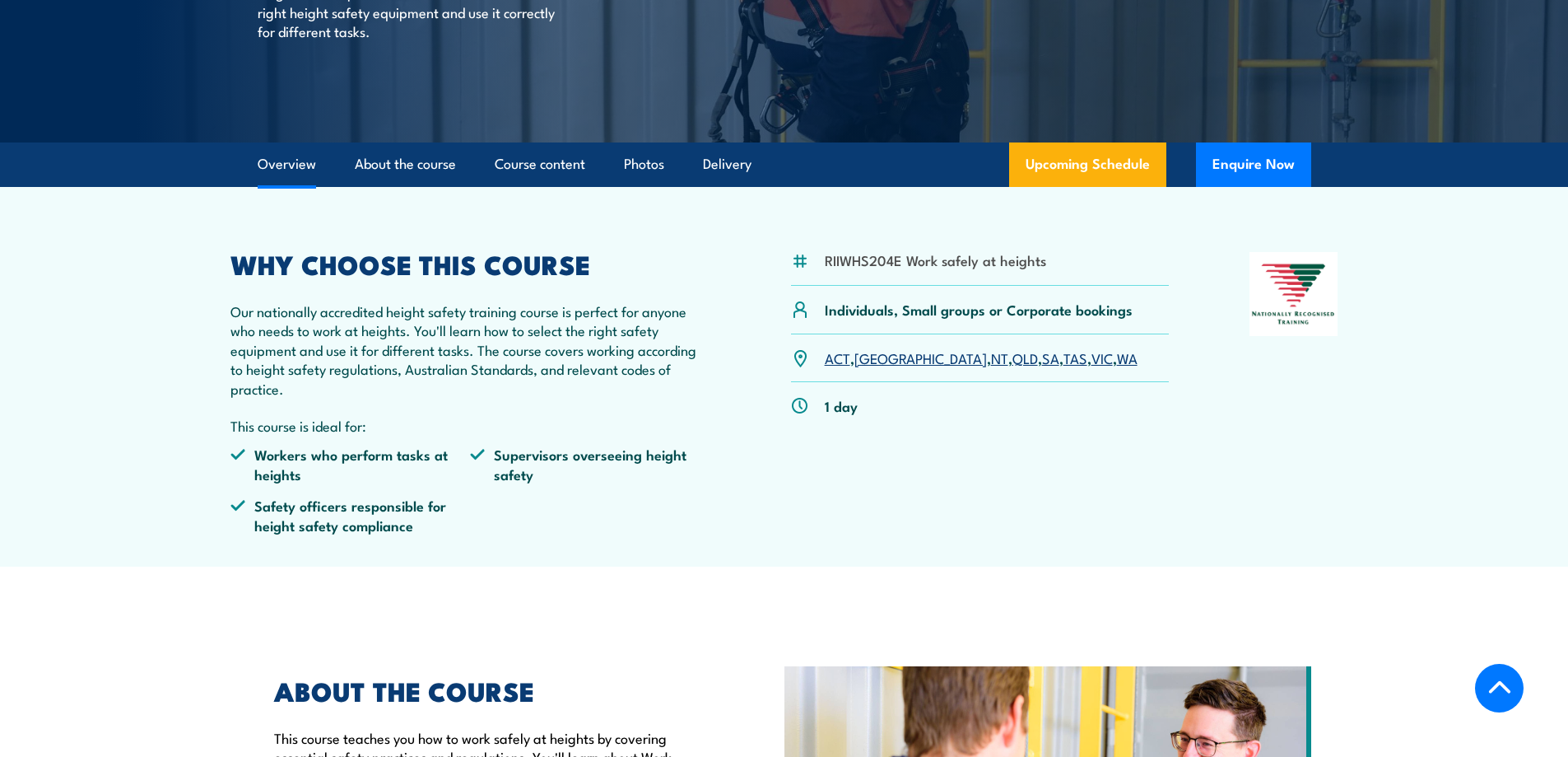
click at [1012, 356] on link "QLD" at bounding box center [1025, 357] width 25 height 20
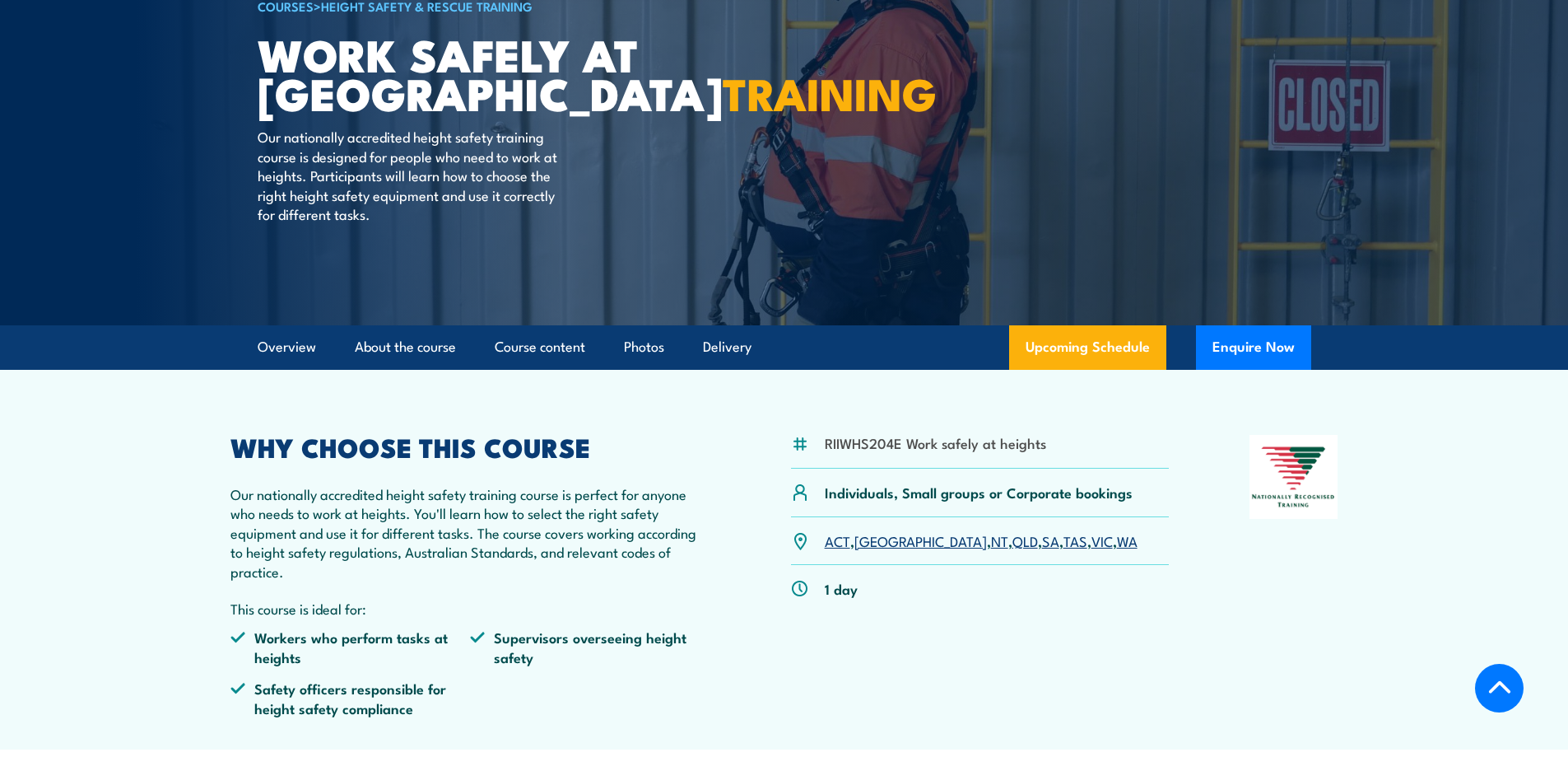
scroll to position [330, 0]
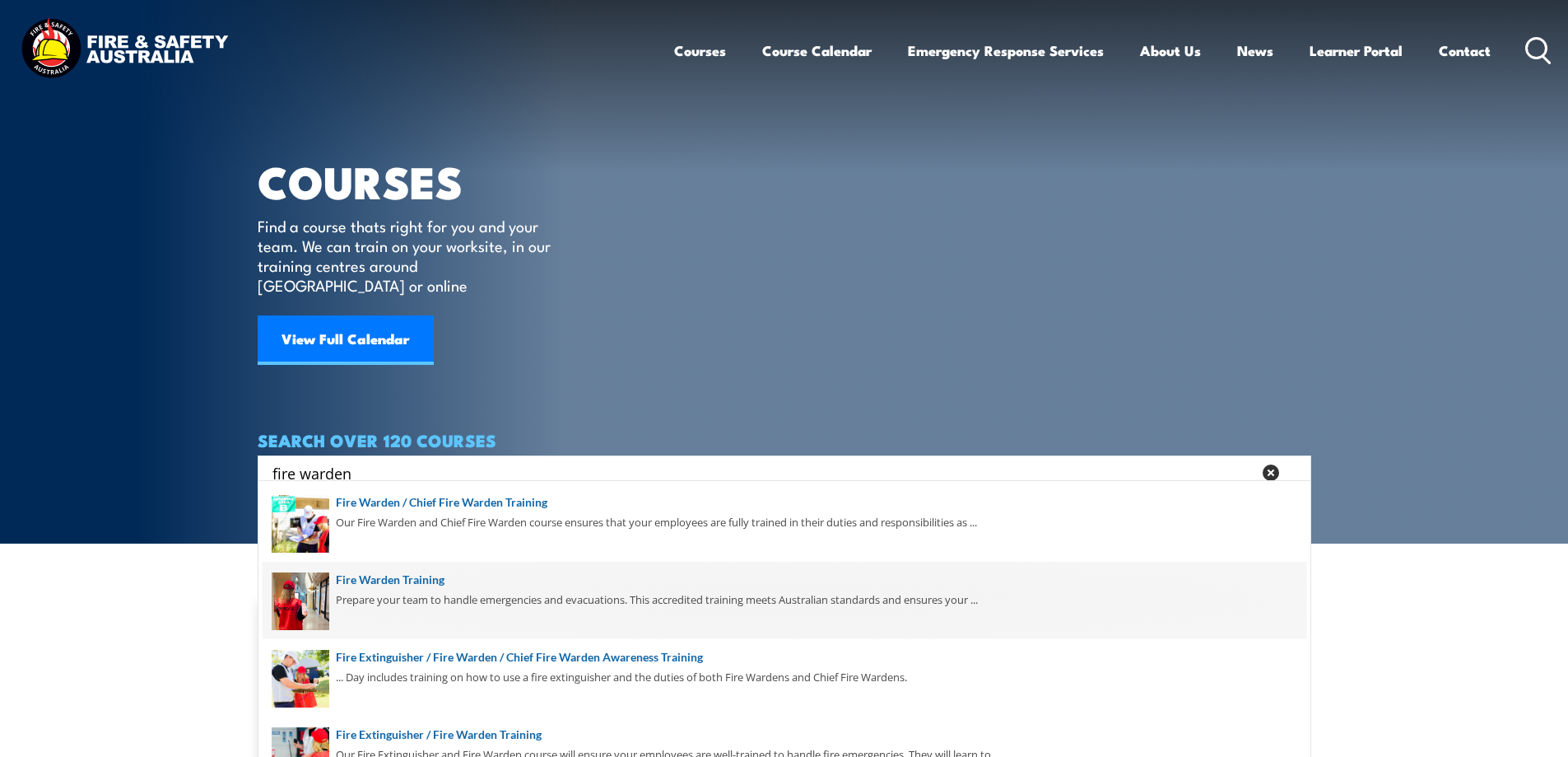
type input "fire warden"
click at [425, 577] on span at bounding box center [784, 600] width 1044 height 77
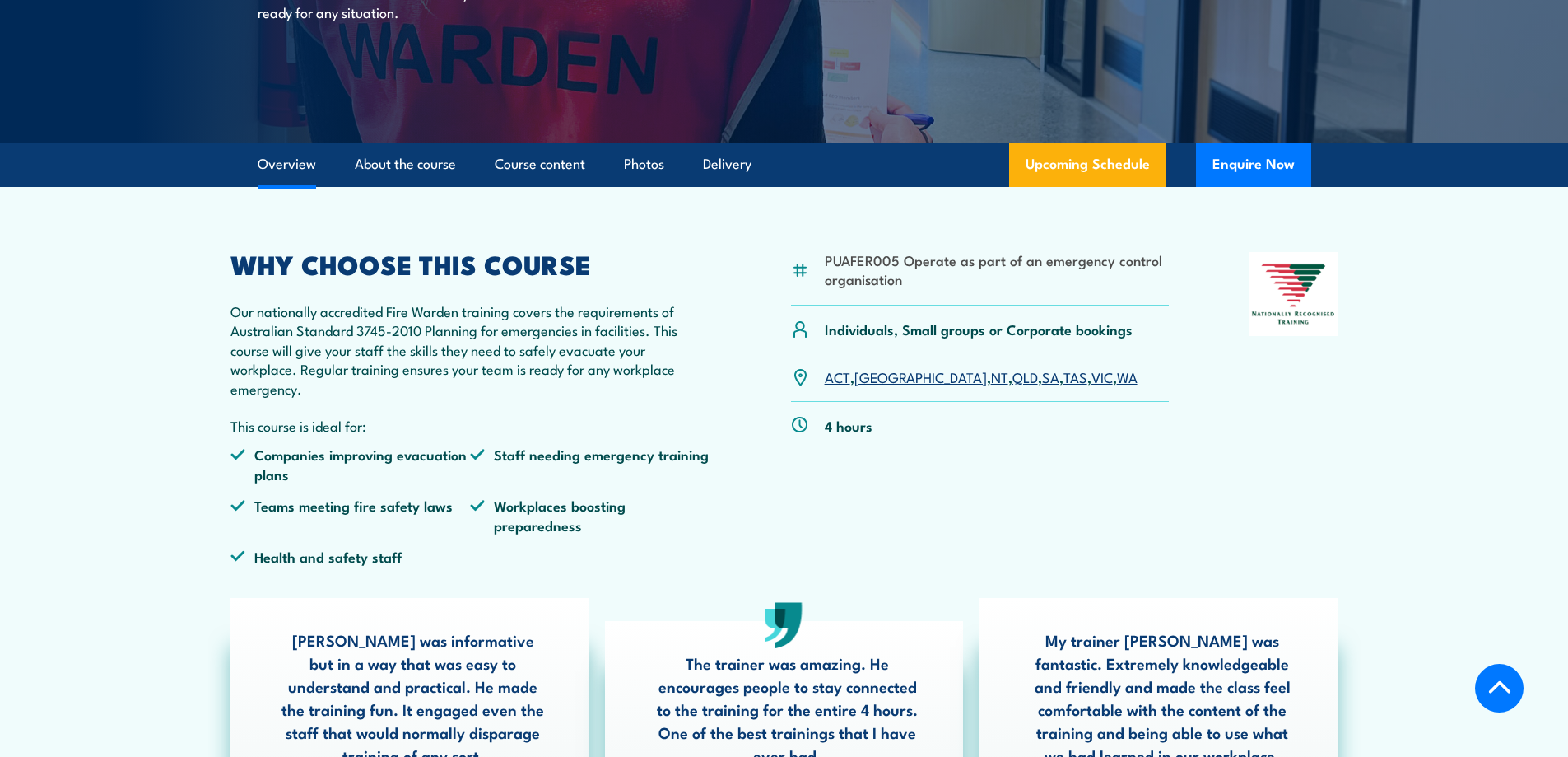
click at [1091, 378] on link "VIC" at bounding box center [1102, 377] width 21 height 20
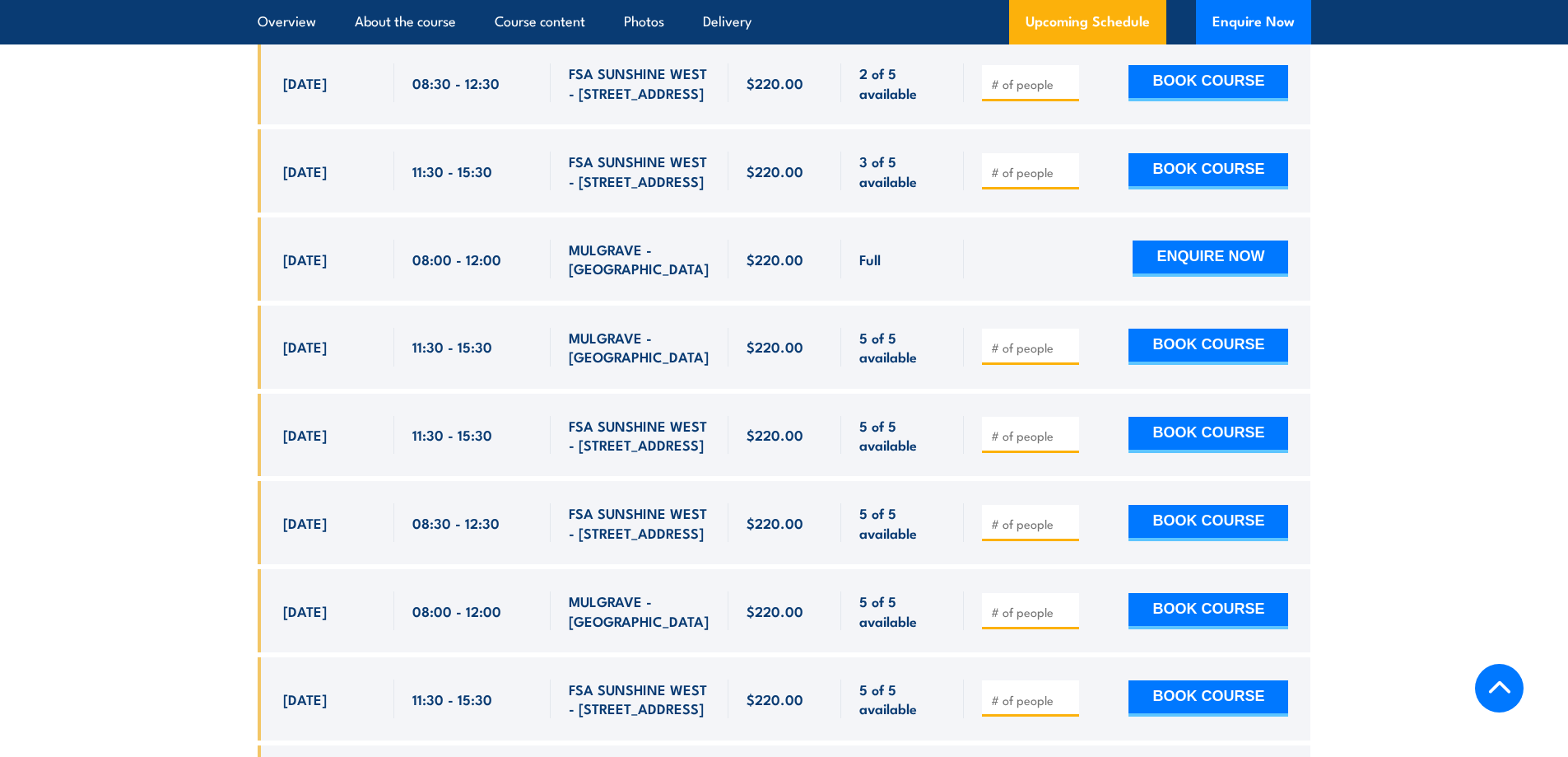
scroll to position [3310, 0]
